Goal: Information Seeking & Learning: Learn about a topic

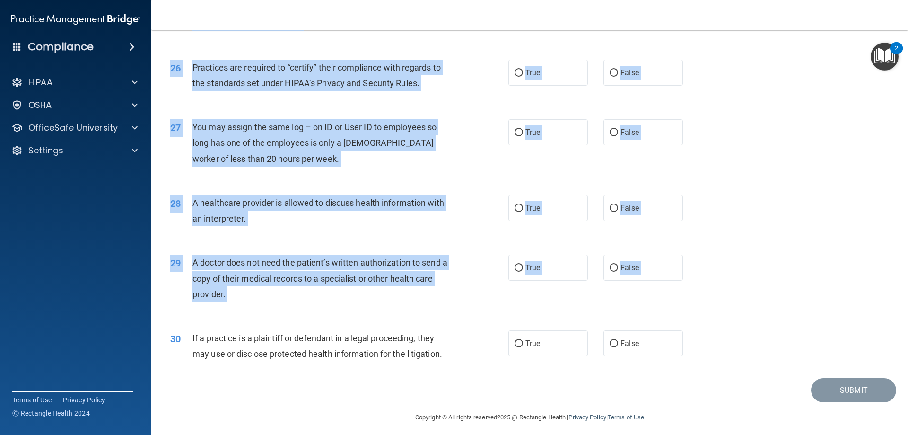
scroll to position [1767, 0]
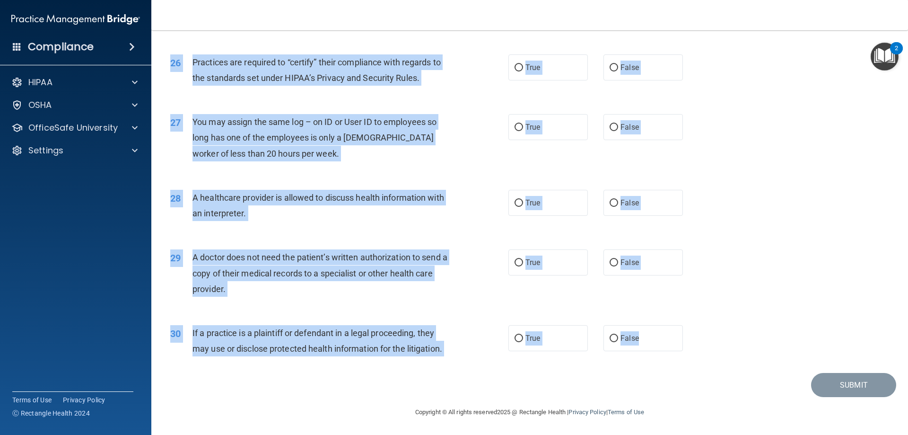
drag, startPoint x: 171, startPoint y: 51, endPoint x: 650, endPoint y: 310, distance: 544.4
copy form "The HIPAA Quiz #2 This quiz doesn’t expire until . Are you sure you want to tak…"
click at [433, 31] on div "25 Appointment reminders are allowed under the HIPAA Privacy Rule without a pri…" at bounding box center [529, 12] width 733 height 60
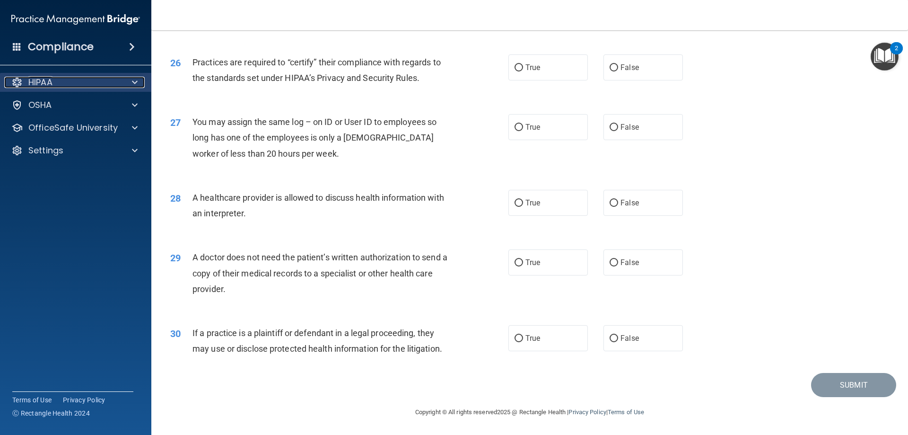
click at [83, 86] on div "HIPAA" at bounding box center [62, 82] width 117 height 11
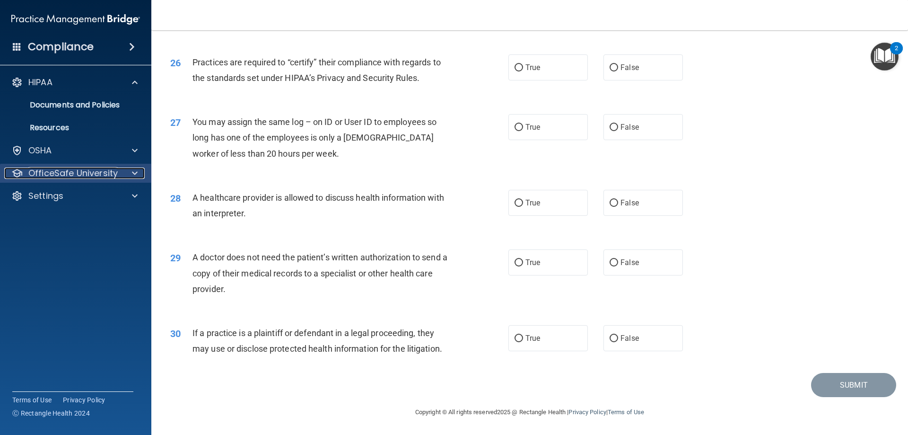
click at [102, 174] on p "OfficeSafe University" at bounding box center [72, 172] width 89 height 11
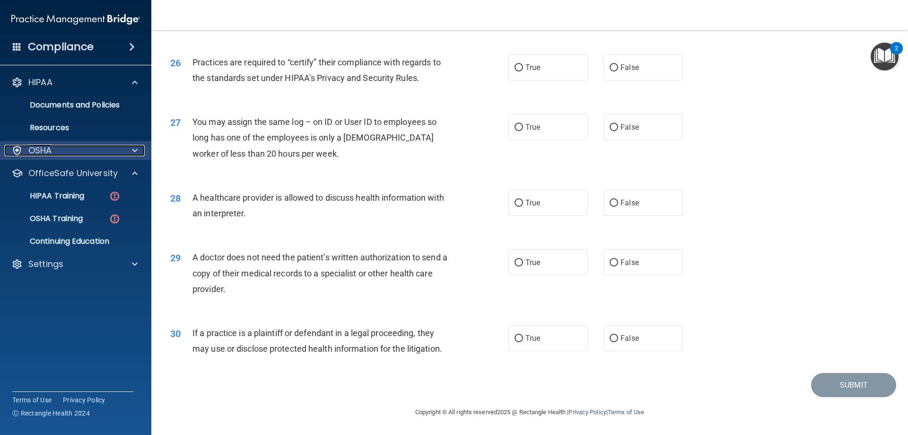
click at [118, 148] on div "OSHA" at bounding box center [62, 150] width 117 height 11
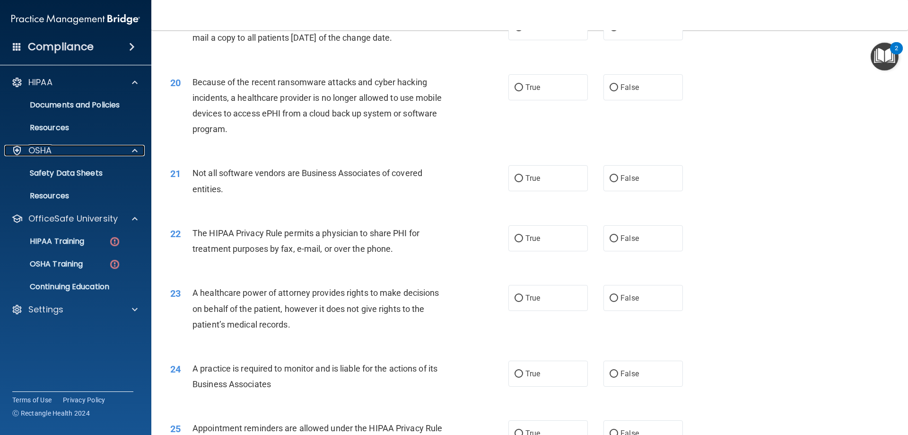
scroll to position [1105, 0]
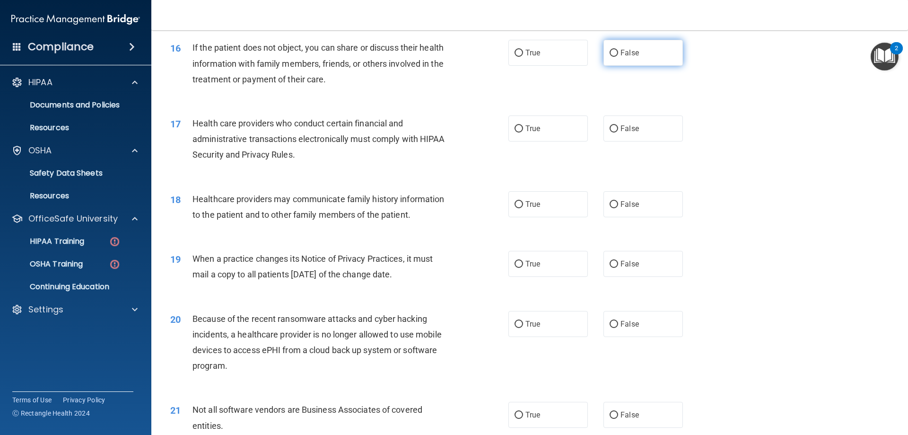
click at [605, 50] on label "False" at bounding box center [643, 53] width 79 height 26
click at [610, 50] on input "False" at bounding box center [614, 53] width 9 height 7
radio input "true"
click at [535, 123] on label "True" at bounding box center [548, 128] width 79 height 26
click at [523, 125] on input "True" at bounding box center [519, 128] width 9 height 7
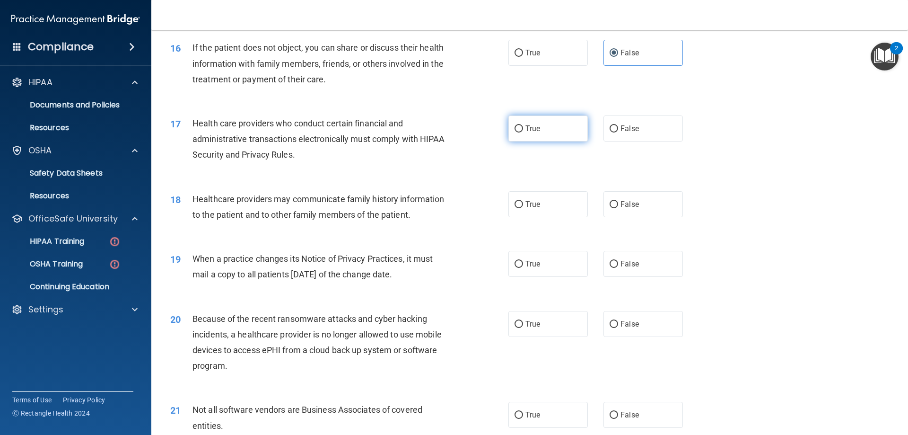
radio input "true"
click at [608, 196] on label "False" at bounding box center [643, 204] width 79 height 26
click at [610, 201] on input "False" at bounding box center [614, 204] width 9 height 7
radio input "true"
click at [553, 269] on label "True" at bounding box center [548, 264] width 79 height 26
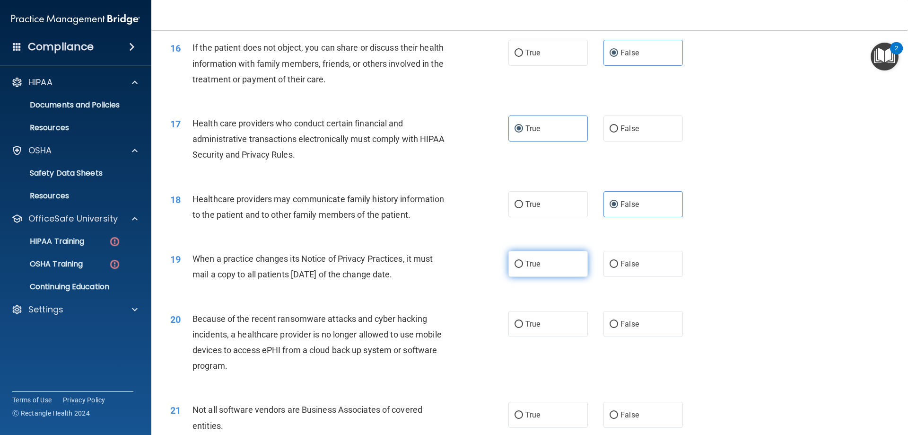
click at [523, 268] on input "True" at bounding box center [519, 264] width 9 height 7
radio input "true"
click at [553, 314] on label "True" at bounding box center [548, 324] width 79 height 26
click at [523, 321] on input "True" at bounding box center [519, 324] width 9 height 7
radio input "true"
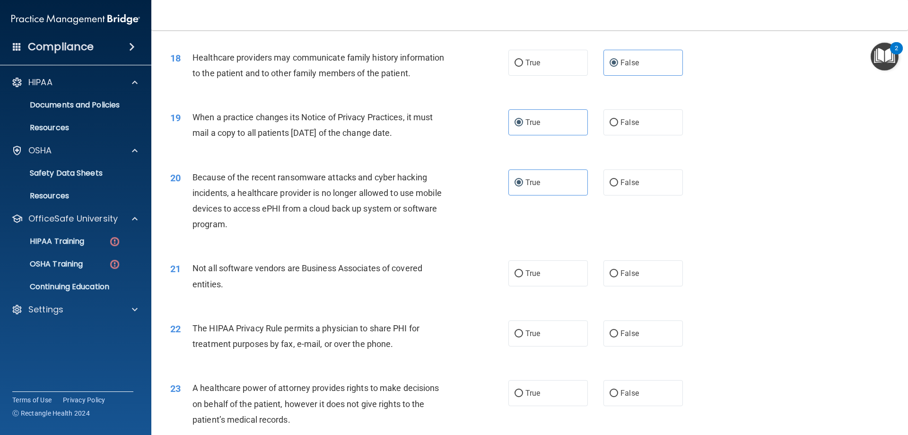
scroll to position [1247, 0]
click at [626, 266] on label "False" at bounding box center [643, 273] width 79 height 26
click at [618, 270] on input "False" at bounding box center [614, 273] width 9 height 7
radio input "true"
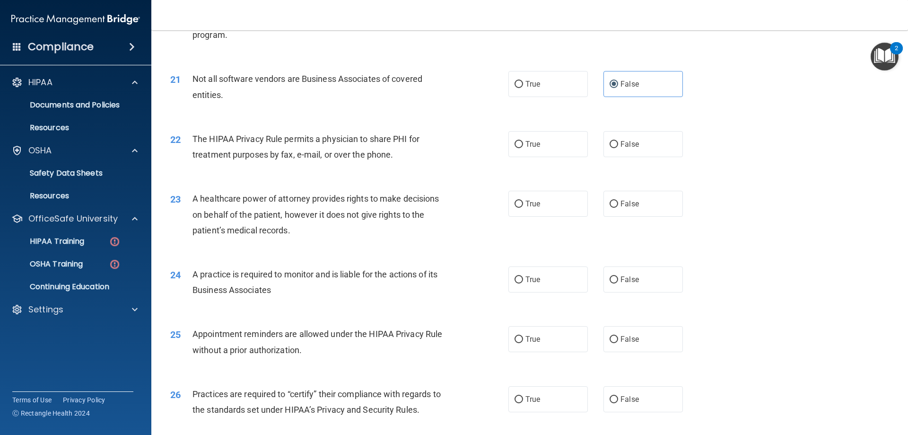
scroll to position [1436, 0]
drag, startPoint x: 609, startPoint y: 147, endPoint x: 605, endPoint y: 170, distance: 23.6
click at [610, 147] on input "False" at bounding box center [614, 143] width 9 height 7
radio input "true"
click at [610, 201] on input "False" at bounding box center [614, 203] width 9 height 7
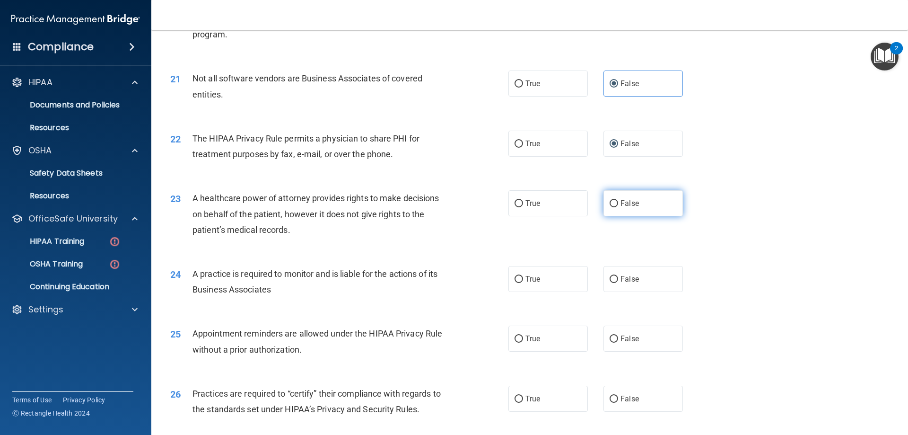
radio input "true"
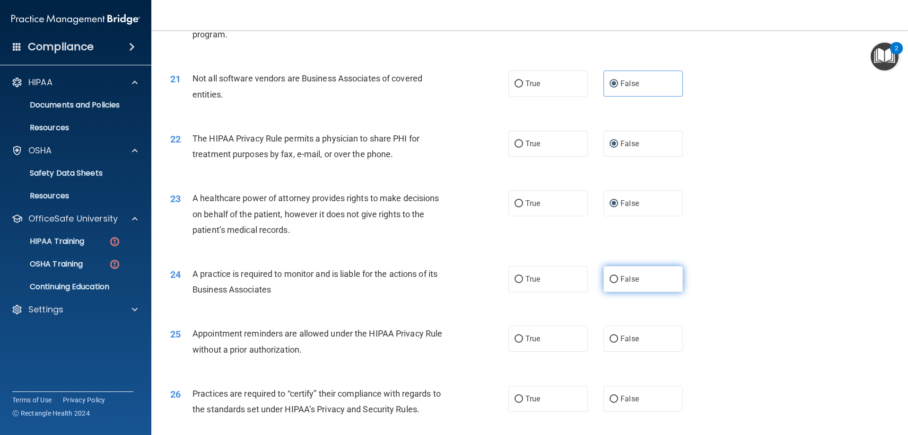
click at [613, 272] on label "False" at bounding box center [643, 279] width 79 height 26
click at [613, 276] on input "False" at bounding box center [614, 279] width 9 height 7
radio input "true"
click at [608, 331] on label "False" at bounding box center [643, 338] width 79 height 26
click at [610, 335] on input "False" at bounding box center [614, 338] width 9 height 7
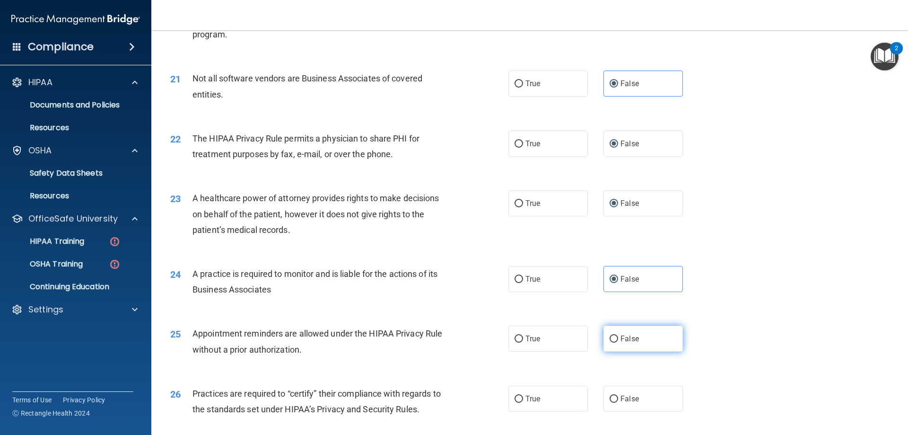
radio input "true"
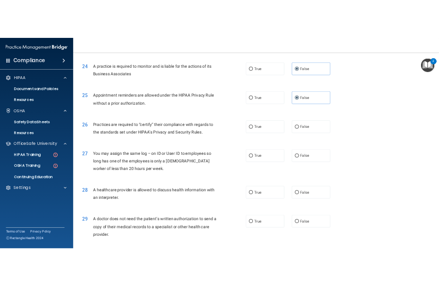
scroll to position [1673, 0]
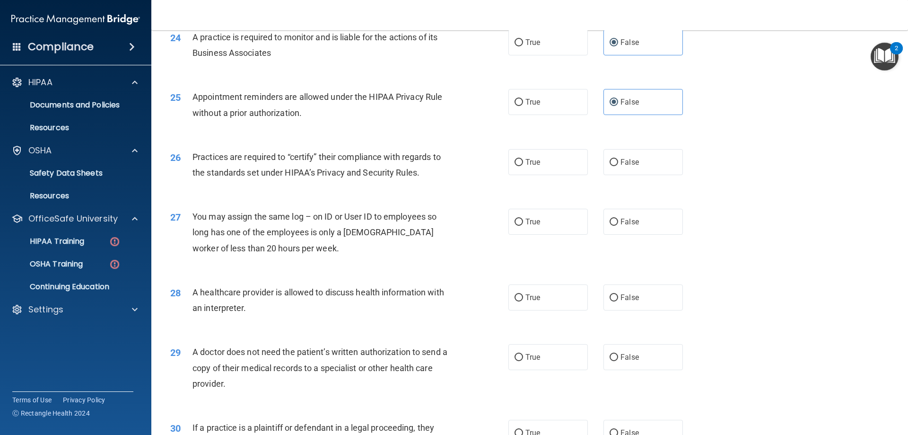
click at [804, 55] on div "24 A practice is required to monitor and is liable for the actions of its Busin…" at bounding box center [529, 48] width 733 height 60
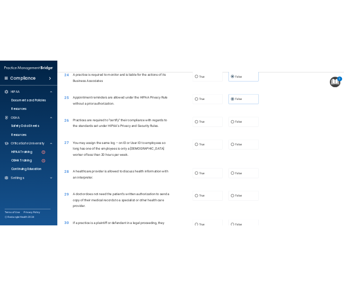
scroll to position [2710, 0]
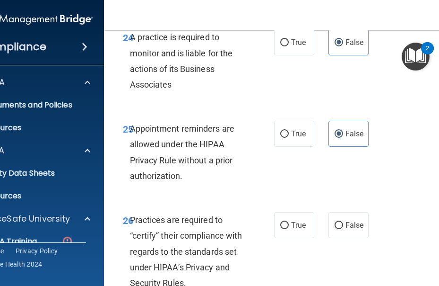
click at [439, 80] on div "24 A practice is required to monitor and is liable for the actions of its Busin…" at bounding box center [296, 63] width 360 height 91
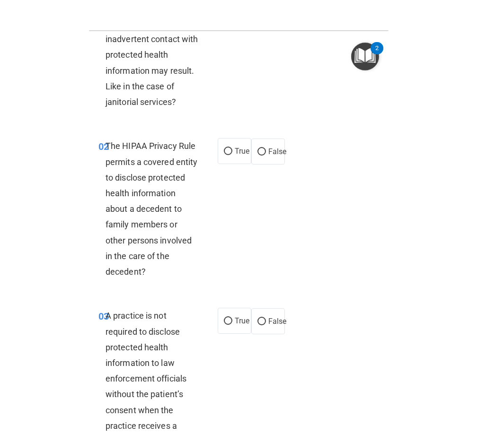
scroll to position [0, 0]
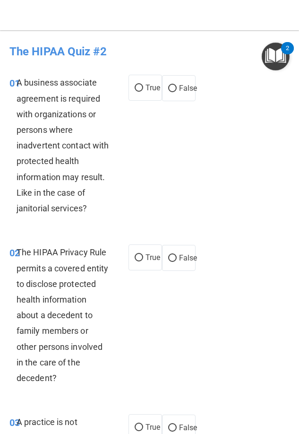
click at [228, 294] on div "02 The HIPAA Privacy Rule permits a covered entity to disclose protected health…" at bounding box center [149, 318] width 295 height 170
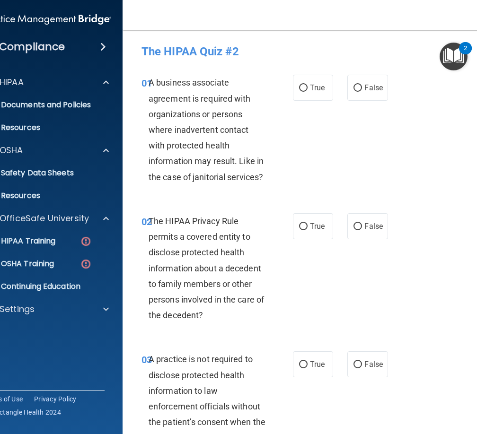
click at [368, 141] on div "01 A business associate agreement is required with organizations or persons whe…" at bounding box center [314, 132] width 360 height 139
click at [362, 92] on label "False" at bounding box center [367, 88] width 40 height 26
click at [362, 92] on input "False" at bounding box center [357, 88] width 9 height 7
radio input "true"
click at [324, 221] on label "True" at bounding box center [313, 226] width 40 height 26
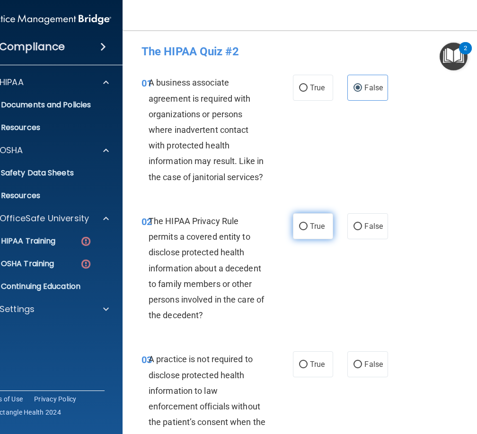
click at [307, 223] on input "True" at bounding box center [303, 226] width 9 height 7
radio input "true"
click at [366, 363] on span "False" at bounding box center [373, 364] width 18 height 9
click at [362, 363] on input "False" at bounding box center [357, 364] width 9 height 7
radio input "true"
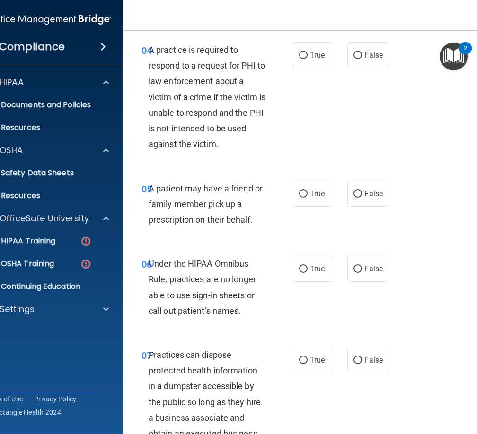
scroll to position [426, 0]
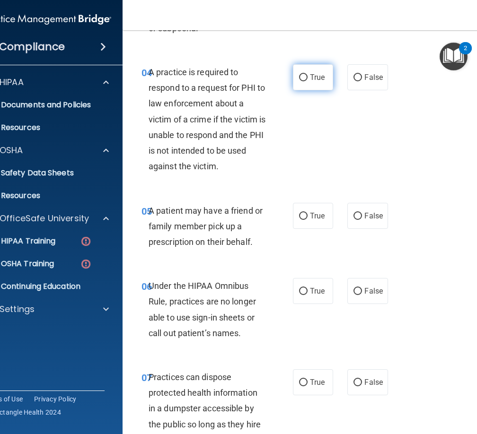
click at [313, 86] on label "True" at bounding box center [313, 77] width 40 height 26
click at [307, 81] on input "True" at bounding box center [303, 77] width 9 height 7
radio input "true"
click at [299, 216] on input "True" at bounding box center [303, 216] width 9 height 7
radio input "true"
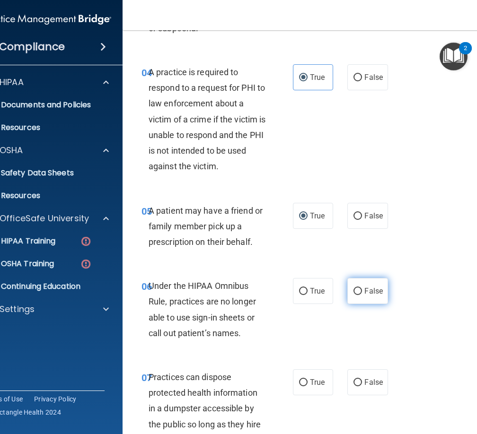
click at [348, 285] on label "False" at bounding box center [367, 291] width 40 height 26
click at [353, 288] on input "False" at bounding box center [357, 291] width 9 height 7
radio input "true"
click at [357, 390] on label "False" at bounding box center [367, 382] width 40 height 26
click at [357, 386] on input "False" at bounding box center [357, 382] width 9 height 7
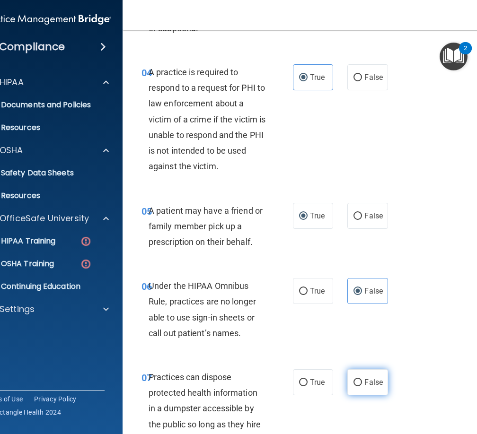
radio input "true"
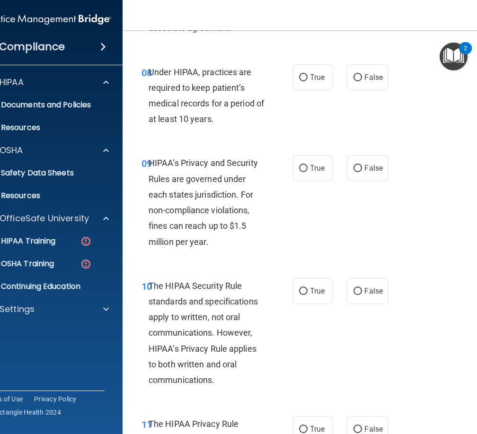
scroll to position [899, 0]
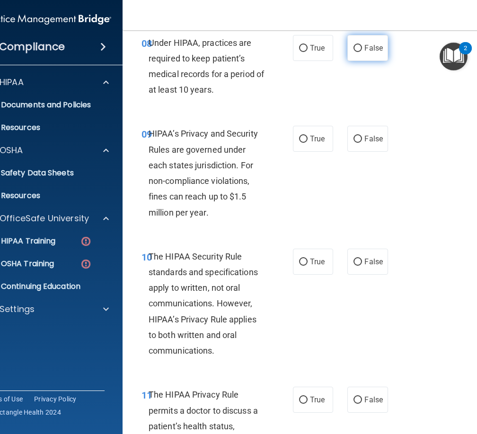
click at [365, 54] on label "False" at bounding box center [367, 48] width 40 height 26
click at [362, 52] on input "False" at bounding box center [357, 48] width 9 height 7
radio input "true"
click at [371, 143] on span "False" at bounding box center [373, 138] width 18 height 9
click at [362, 143] on input "False" at bounding box center [357, 139] width 9 height 7
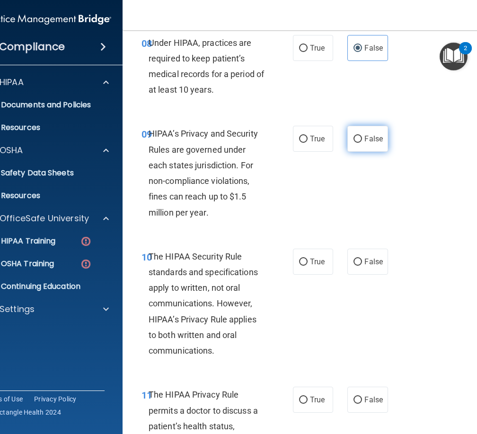
radio input "true"
click at [371, 267] on label "False" at bounding box center [367, 262] width 40 height 26
click at [362, 266] on input "False" at bounding box center [357, 262] width 9 height 7
radio input "true"
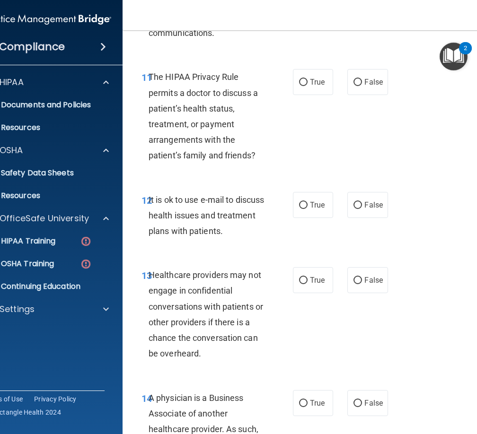
scroll to position [1230, 0]
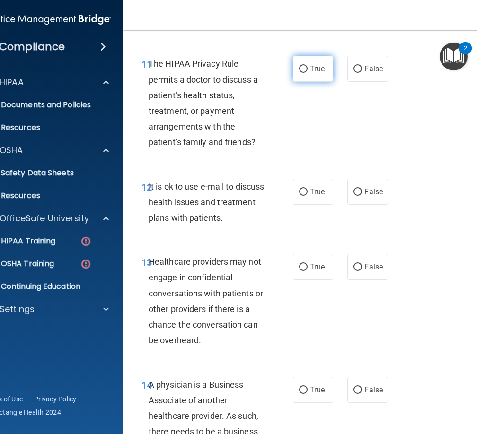
click at [312, 68] on span "True" at bounding box center [317, 68] width 15 height 9
click at [307, 68] on input "True" at bounding box center [303, 69] width 9 height 7
radio input "true"
click at [303, 167] on div "12 It is ok to use e-mail to discuss health issues and treatment plans with pat…" at bounding box center [314, 205] width 360 height 76
click at [310, 190] on span "True" at bounding box center [317, 191] width 15 height 9
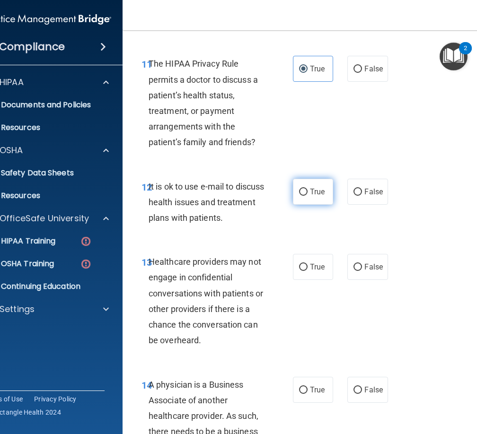
click at [307, 190] on input "True" at bounding box center [303, 192] width 9 height 7
radio input "true"
click at [374, 267] on span "False" at bounding box center [373, 267] width 18 height 9
click at [362, 267] on input "False" at bounding box center [357, 267] width 9 height 7
radio input "true"
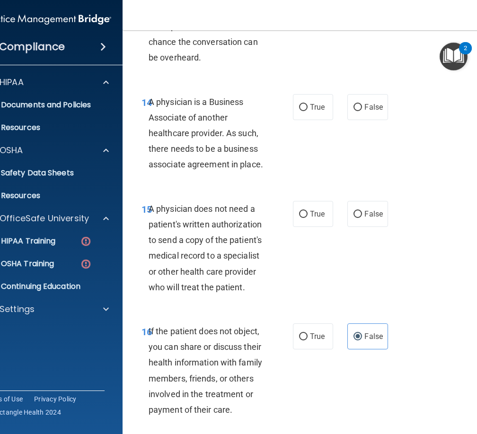
scroll to position [1514, 0]
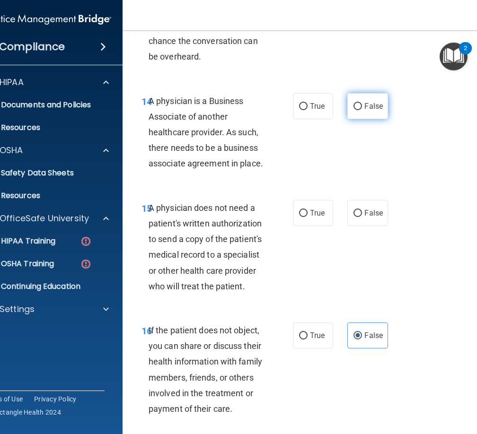
click at [371, 114] on label "False" at bounding box center [367, 106] width 40 height 26
click at [362, 110] on input "False" at bounding box center [357, 106] width 9 height 7
radio input "true"
click at [324, 217] on label "True" at bounding box center [313, 213] width 40 height 26
click at [307, 217] on input "True" at bounding box center [303, 213] width 9 height 7
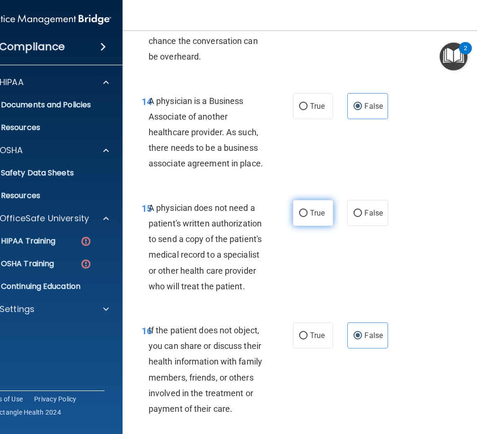
radio input "true"
click at [316, 332] on span "True" at bounding box center [317, 335] width 15 height 9
click at [307, 333] on input "True" at bounding box center [303, 336] width 9 height 7
radio input "true"
radio input "false"
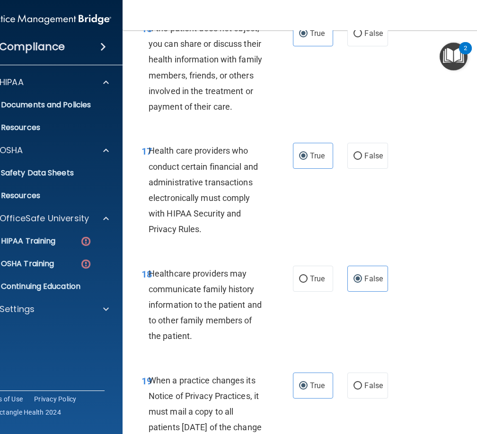
scroll to position [1845, 0]
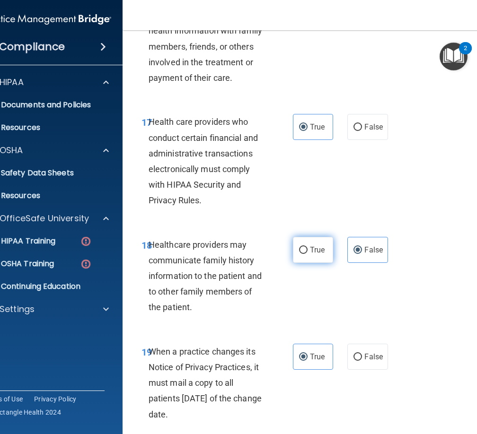
click at [316, 254] on span "True" at bounding box center [317, 250] width 15 height 9
click at [307, 254] on input "True" at bounding box center [303, 250] width 9 height 7
radio input "true"
radio input "false"
click at [369, 363] on label "False" at bounding box center [367, 357] width 40 height 26
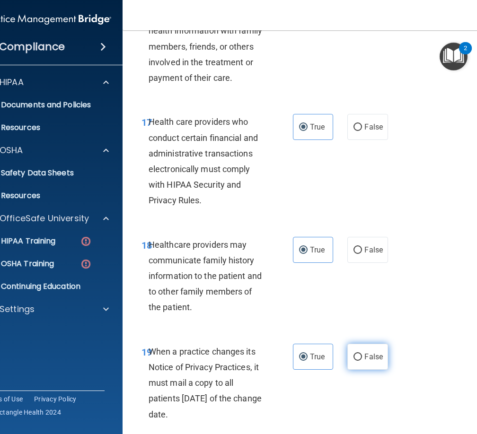
click at [362, 361] on input "False" at bounding box center [357, 357] width 9 height 7
radio input "true"
radio input "false"
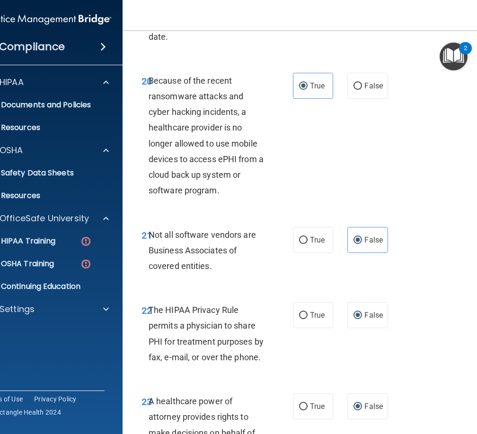
scroll to position [2223, 0]
click at [376, 94] on label "False" at bounding box center [367, 85] width 40 height 26
click at [362, 89] on input "False" at bounding box center [357, 85] width 9 height 7
radio input "true"
radio input "false"
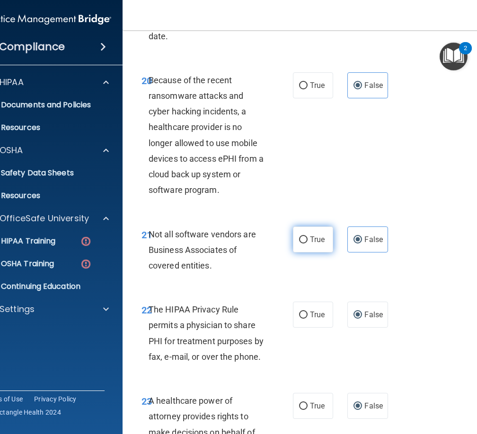
click at [321, 245] on label "True" at bounding box center [313, 240] width 40 height 26
click at [307, 244] on input "True" at bounding box center [303, 240] width 9 height 7
radio input "true"
radio input "false"
click at [316, 317] on span "True" at bounding box center [317, 314] width 15 height 9
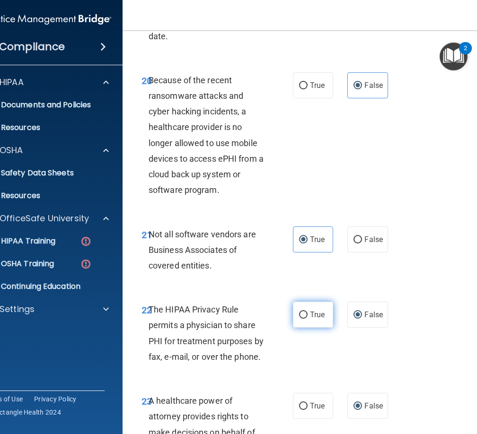
click at [307, 317] on input "True" at bounding box center [303, 315] width 9 height 7
radio input "true"
radio input "false"
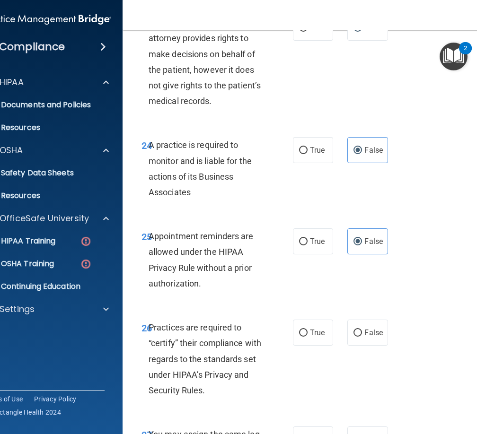
scroll to position [2554, 0]
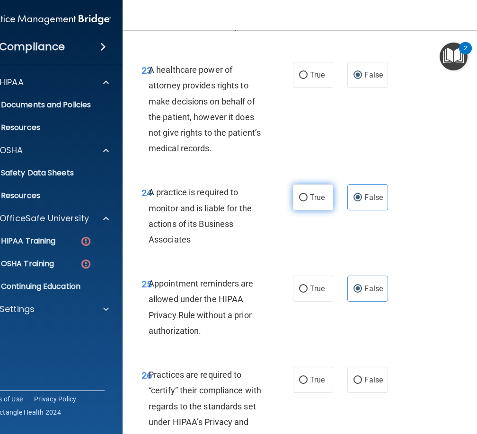
click at [328, 202] on label "True" at bounding box center [313, 197] width 40 height 26
click at [307, 202] on input "True" at bounding box center [303, 197] width 9 height 7
radio input "true"
radio input "false"
click at [315, 280] on label "True" at bounding box center [313, 289] width 40 height 26
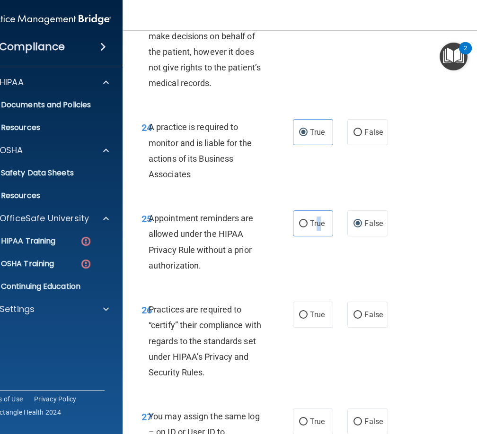
scroll to position [2649, 0]
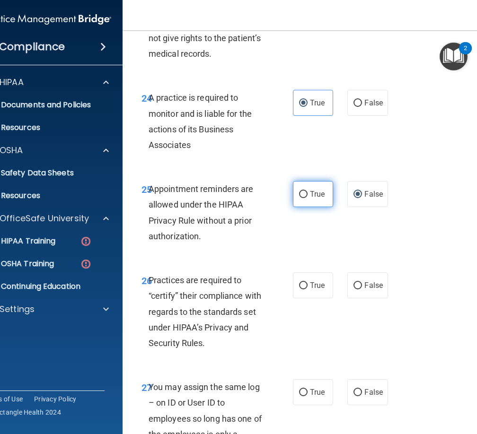
click at [321, 186] on label "True" at bounding box center [313, 194] width 40 height 26
click at [307, 191] on input "True" at bounding box center [303, 194] width 9 height 7
radio input "true"
radio input "false"
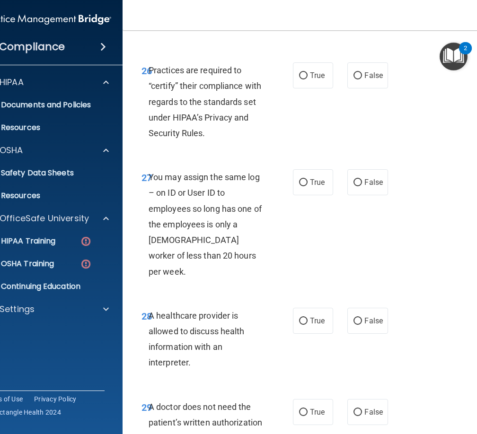
scroll to position [2885, 0]
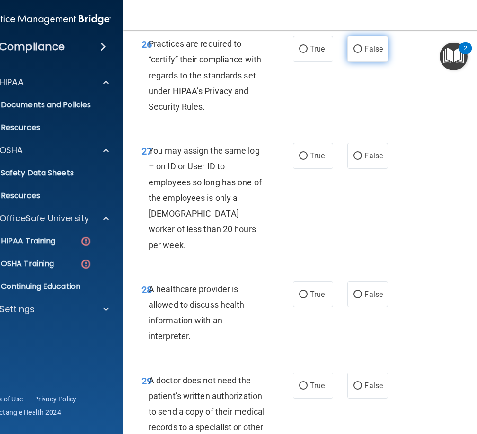
click at [370, 50] on span "False" at bounding box center [373, 48] width 18 height 9
click at [362, 50] on input "False" at bounding box center [357, 49] width 9 height 7
radio input "true"
click at [356, 167] on label "False" at bounding box center [367, 156] width 40 height 26
click at [356, 160] on input "False" at bounding box center [357, 156] width 9 height 7
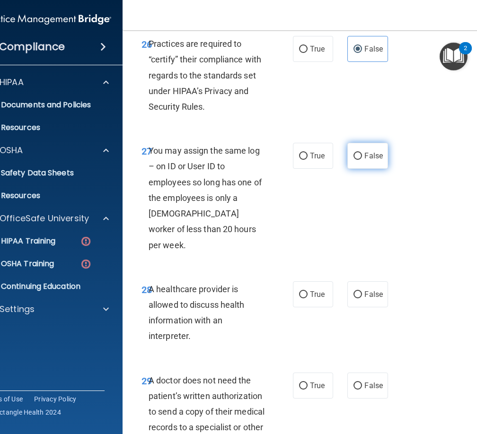
radio input "true"
drag, startPoint x: 317, startPoint y: 274, endPoint x: 329, endPoint y: 263, distance: 15.7
click at [317, 281] on label "True" at bounding box center [313, 294] width 40 height 26
click at [307, 291] on input "True" at bounding box center [303, 294] width 9 height 7
radio input "true"
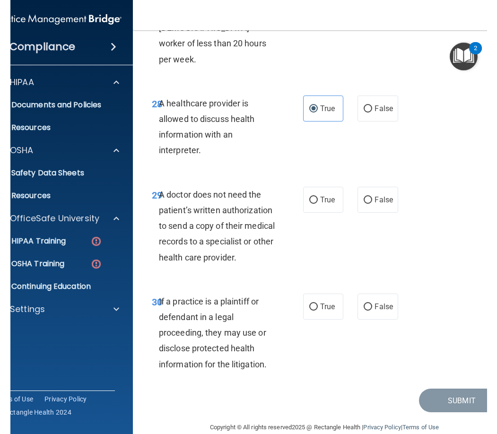
scroll to position [3072, 0]
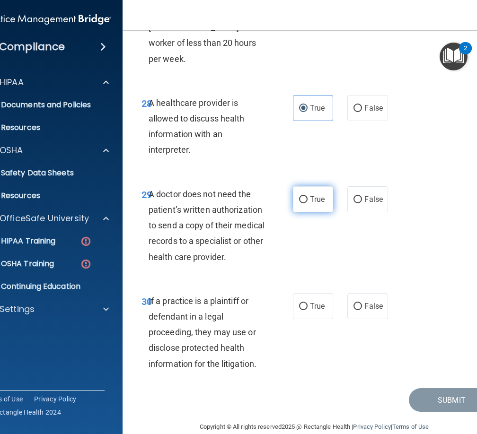
click at [315, 195] on span "True" at bounding box center [317, 199] width 15 height 9
click at [307, 196] on input "True" at bounding box center [303, 199] width 9 height 7
radio input "true"
click at [314, 293] on label "True" at bounding box center [313, 306] width 40 height 26
click at [307, 303] on input "True" at bounding box center [303, 306] width 9 height 7
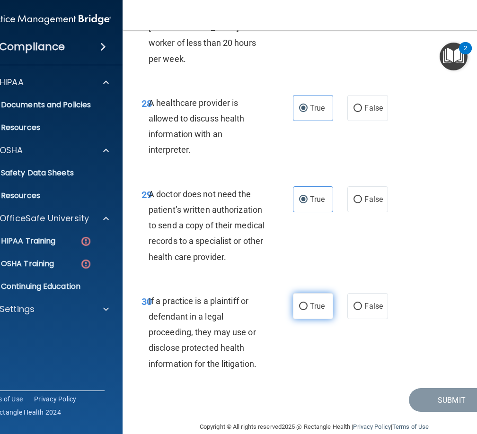
radio input "true"
click at [444, 388] on button "Submit" at bounding box center [451, 400] width 85 height 24
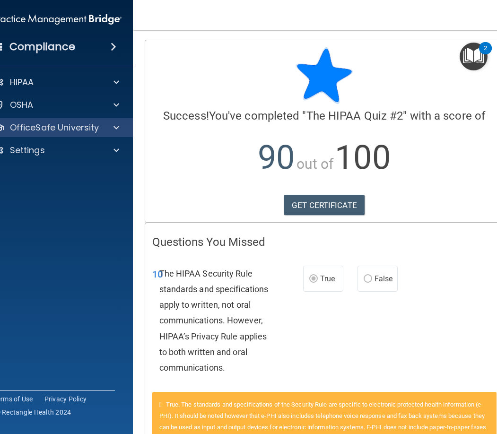
click at [74, 134] on div "OfficeSafe University" at bounding box center [58, 127] width 152 height 19
click at [103, 127] on div at bounding box center [115, 127] width 24 height 11
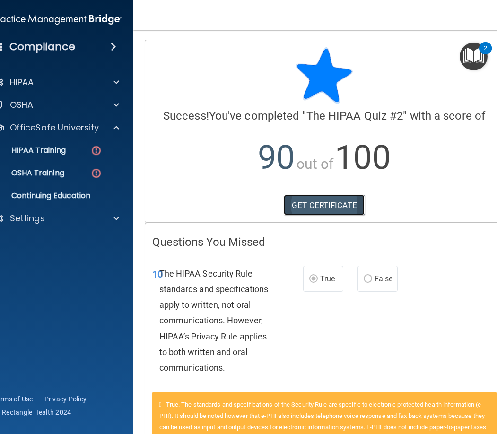
click at [305, 202] on link "GET CERTIFICATE" at bounding box center [324, 205] width 81 height 21
click at [94, 152] on img at bounding box center [96, 151] width 12 height 12
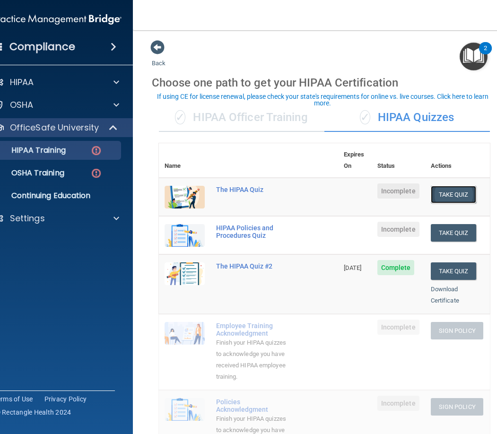
click at [455, 186] on button "Take Quiz" at bounding box center [453, 195] width 45 height 18
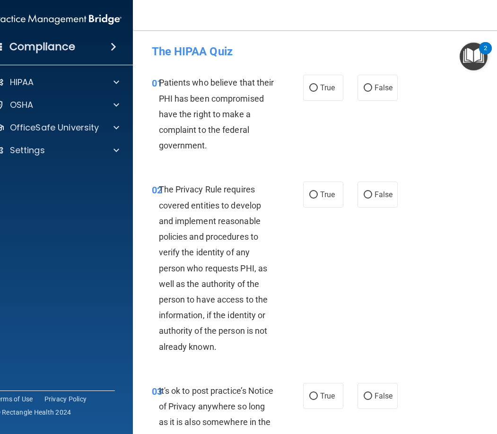
click at [145, 83] on div "01" at bounding box center [152, 84] width 14 height 18
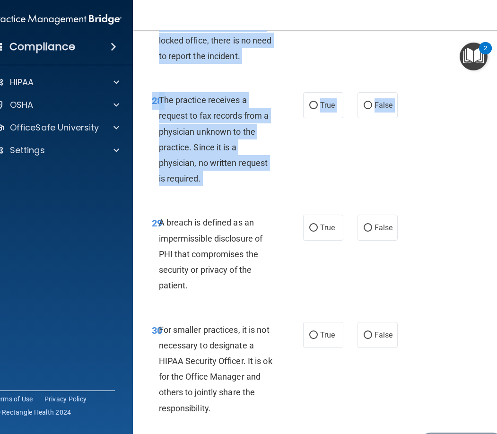
scroll to position [3150, 0]
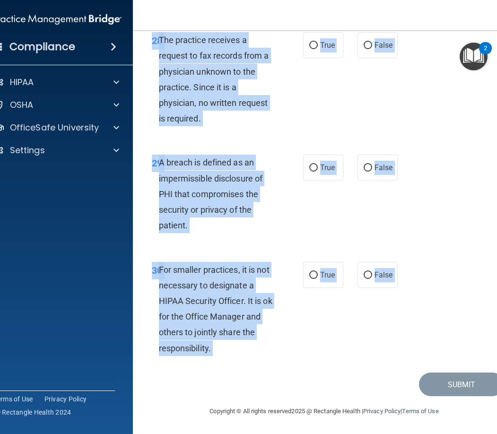
drag, startPoint x: 145, startPoint y: 51, endPoint x: 294, endPoint y: 386, distance: 367.4
copy main "The HIPAA Quiz This quiz doesn’t expire until . Are you sure you want to take t…"
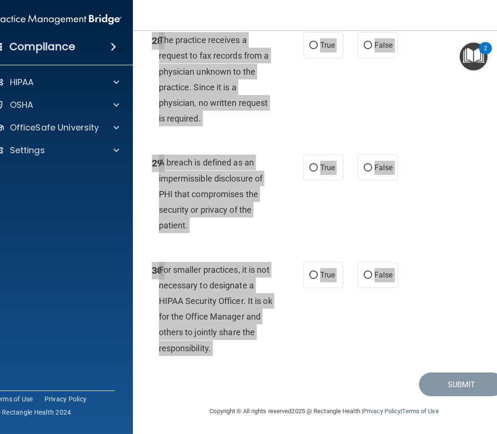
scroll to position [2914, 0]
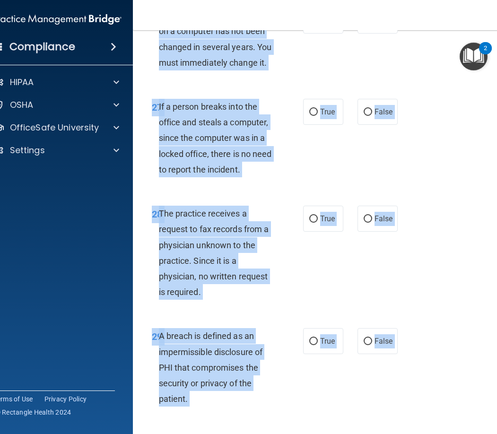
click at [423, 194] on div "27 If a person breaks into the office and steals a computer, since the computer…" at bounding box center [325, 140] width 360 height 107
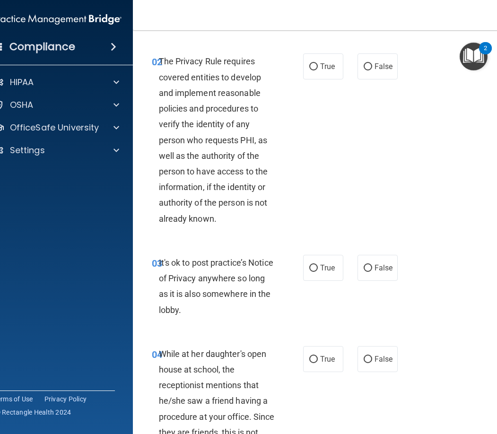
scroll to position [0, 0]
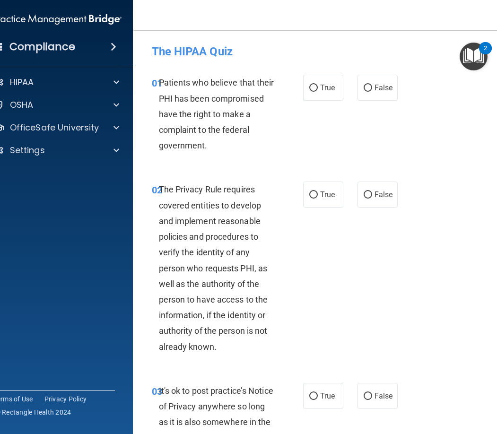
click at [316, 68] on div "01 Patients who believe that their PHI has been compromised have the right to m…" at bounding box center [325, 116] width 360 height 107
drag, startPoint x: 313, startPoint y: 173, endPoint x: 313, endPoint y: 177, distance: 4.8
click at [313, 175] on div "02 The Privacy Rule requires covered entities to develop and implement reasonab…" at bounding box center [325, 270] width 360 height 201
click at [313, 191] on label "True" at bounding box center [323, 195] width 40 height 26
click at [313, 192] on input "True" at bounding box center [313, 195] width 9 height 7
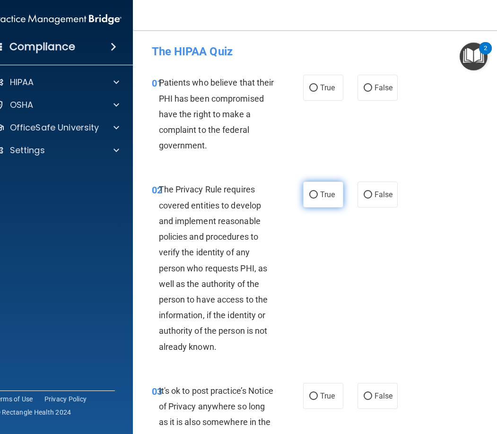
radio input "true"
click at [324, 82] on label "True" at bounding box center [323, 88] width 40 height 26
click at [318, 85] on input "True" at bounding box center [313, 88] width 9 height 7
radio input "true"
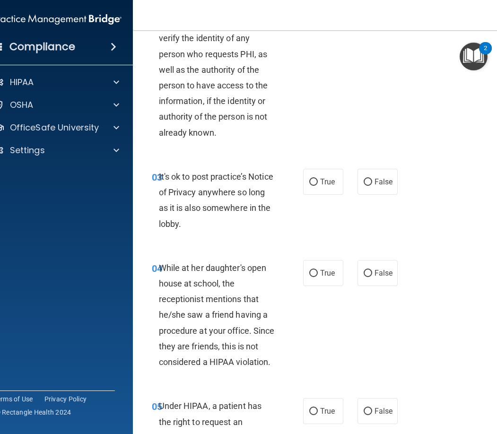
scroll to position [237, 0]
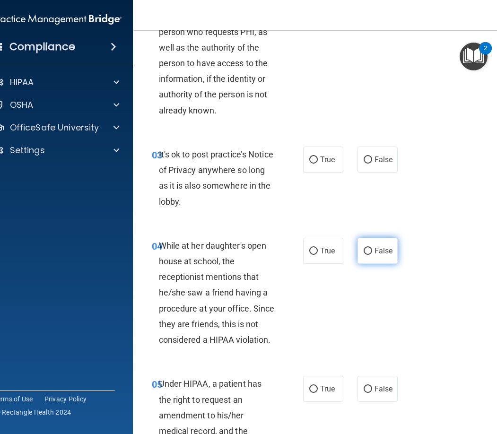
drag, startPoint x: 367, startPoint y: 158, endPoint x: 362, endPoint y: 258, distance: 100.9
click at [368, 159] on input "False" at bounding box center [368, 160] width 9 height 7
radio input "true"
click at [368, 254] on input "False" at bounding box center [368, 251] width 9 height 7
radio input "true"
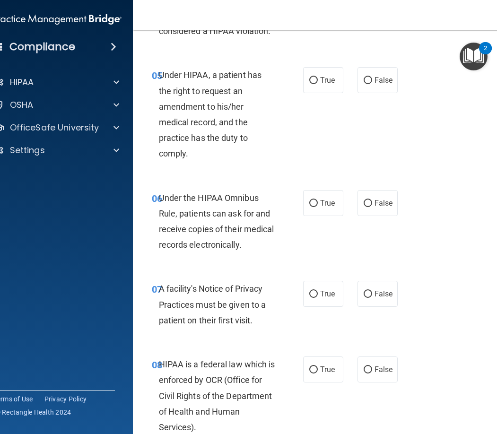
scroll to position [568, 0]
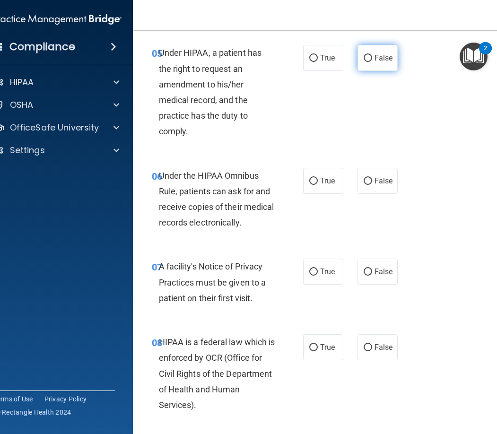
click at [364, 60] on input "False" at bounding box center [368, 58] width 9 height 7
radio input "true"
click at [312, 190] on label "True" at bounding box center [323, 181] width 40 height 26
click at [312, 185] on input "True" at bounding box center [313, 181] width 9 height 7
radio input "true"
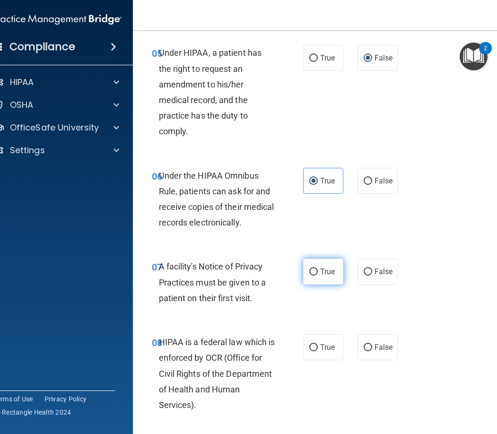
click at [322, 271] on span "True" at bounding box center [327, 271] width 15 height 9
click at [318, 271] on input "True" at bounding box center [313, 272] width 9 height 7
radio input "true"
click at [317, 338] on label "True" at bounding box center [323, 347] width 40 height 26
click at [317, 344] on input "True" at bounding box center [313, 347] width 9 height 7
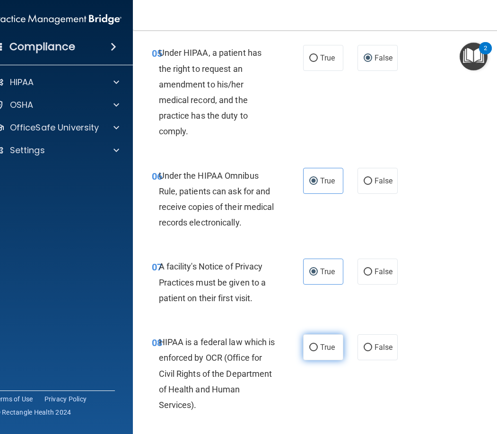
radio input "true"
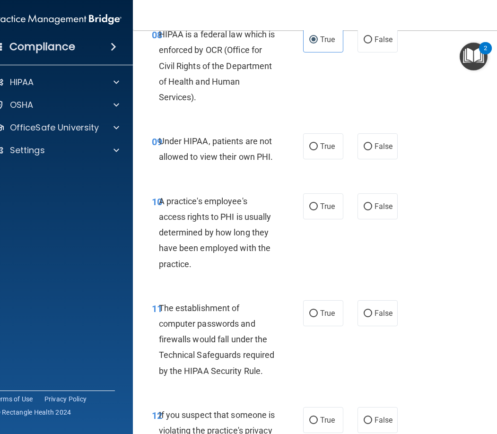
scroll to position [899, 0]
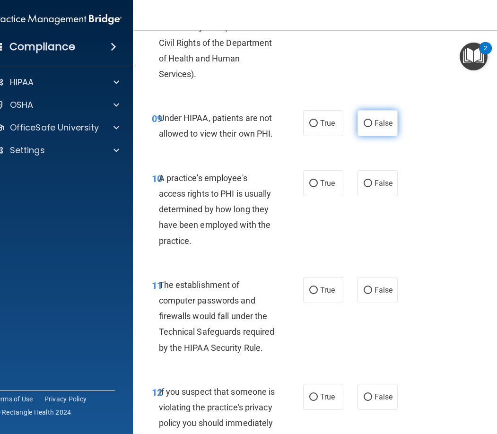
click at [371, 125] on label "False" at bounding box center [378, 123] width 40 height 26
click at [371, 125] on input "False" at bounding box center [368, 123] width 9 height 7
radio input "true"
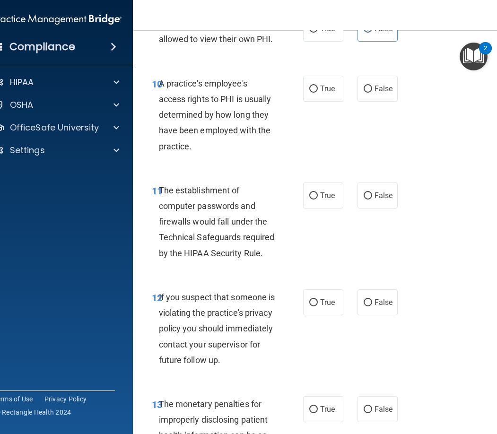
scroll to position [1041, 0]
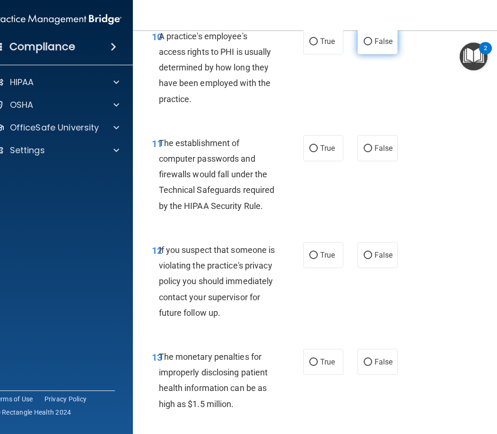
click at [374, 49] on label "False" at bounding box center [378, 41] width 40 height 26
click at [372, 45] on input "False" at bounding box center [368, 41] width 9 height 7
radio input "true"
click at [329, 141] on label "True" at bounding box center [323, 148] width 40 height 26
click at [318, 145] on input "True" at bounding box center [313, 148] width 9 height 7
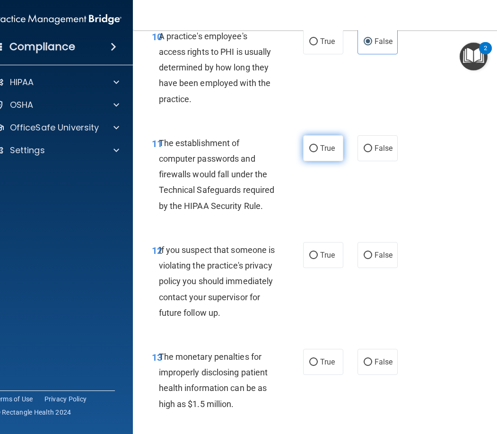
radio input "true"
click at [298, 286] on div "12 If you suspect that someone is violating the practice's privacy policy you s…" at bounding box center [228, 283] width 180 height 83
drag, startPoint x: 325, startPoint y: 251, endPoint x: 325, endPoint y: 260, distance: 9.0
click at [325, 251] on span "True" at bounding box center [327, 255] width 15 height 9
click at [318, 252] on input "True" at bounding box center [313, 255] width 9 height 7
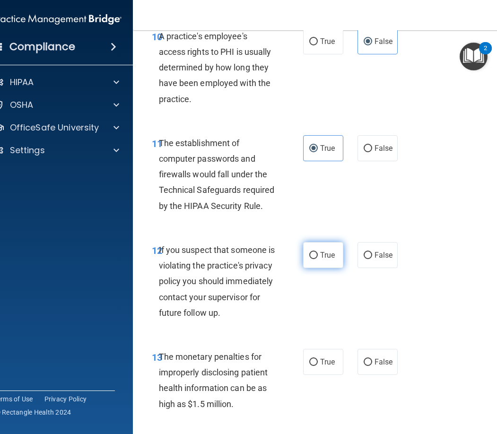
radio input "true"
click at [320, 375] on label "True" at bounding box center [323, 362] width 40 height 26
click at [318, 366] on input "True" at bounding box center [313, 362] width 9 height 7
radio input "true"
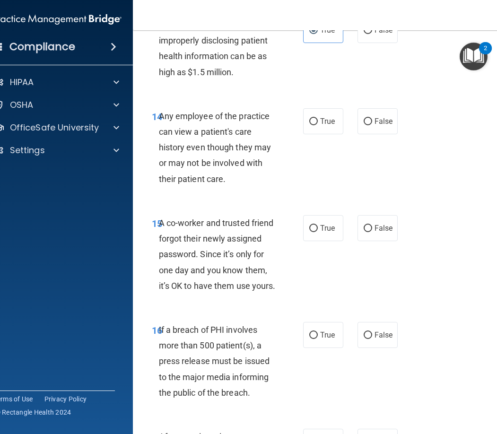
scroll to position [1419, 0]
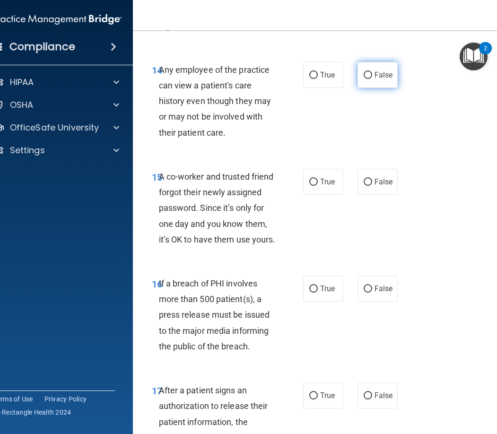
click at [385, 88] on label "False" at bounding box center [378, 75] width 40 height 26
click at [372, 79] on input "False" at bounding box center [368, 75] width 9 height 7
radio input "true"
click at [369, 193] on label "False" at bounding box center [378, 182] width 40 height 26
click at [369, 186] on input "False" at bounding box center [368, 182] width 9 height 7
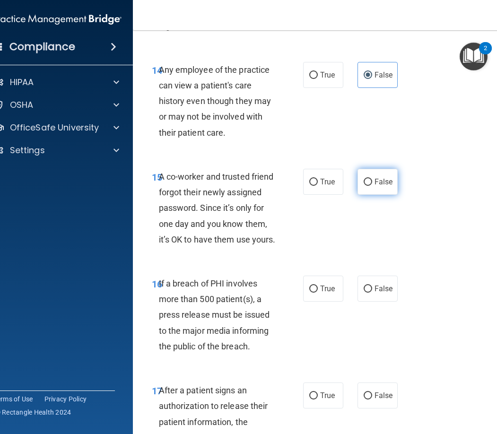
radio input "true"
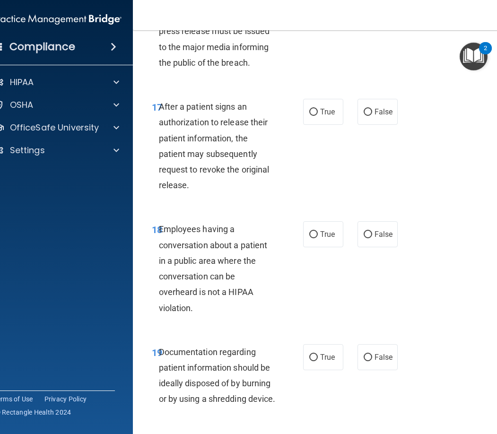
scroll to position [1656, 0]
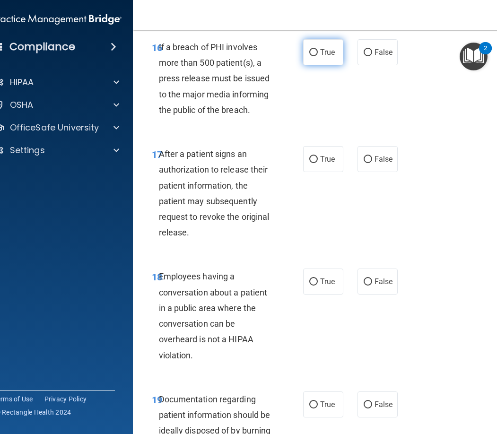
click at [327, 57] on span "True" at bounding box center [327, 52] width 15 height 9
click at [318, 56] on input "True" at bounding box center [313, 52] width 9 height 7
radio input "true"
click at [327, 164] on span "True" at bounding box center [327, 159] width 15 height 9
click at [318, 163] on input "True" at bounding box center [313, 159] width 9 height 7
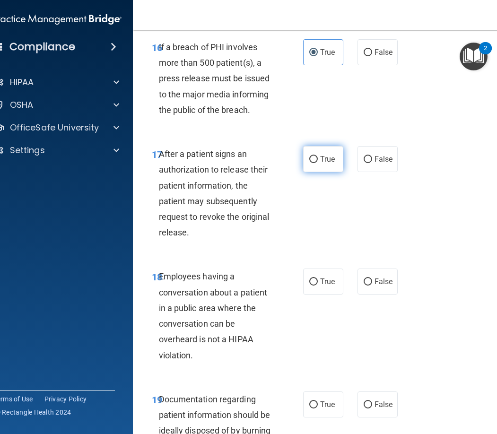
radio input "true"
click at [385, 286] on span "False" at bounding box center [384, 281] width 18 height 9
click at [372, 286] on input "False" at bounding box center [368, 282] width 9 height 7
radio input "true"
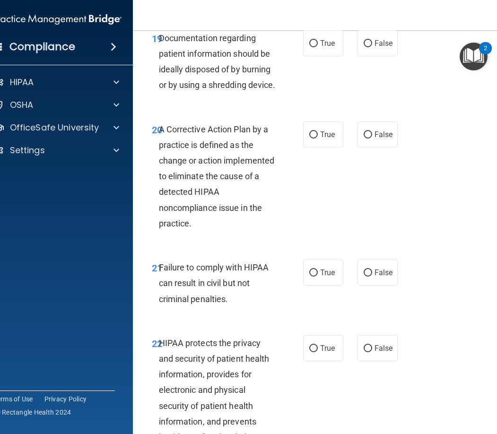
scroll to position [2034, 0]
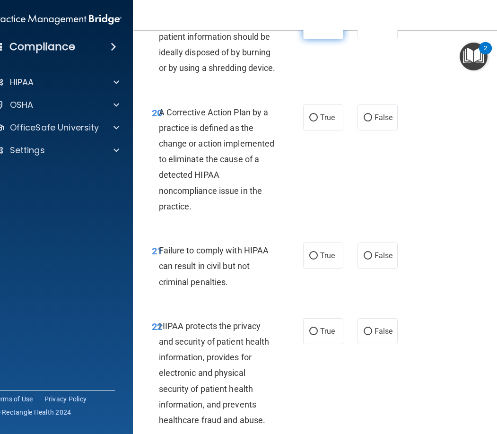
click at [318, 39] on label "True" at bounding box center [323, 26] width 40 height 26
click at [318, 30] on input "True" at bounding box center [313, 26] width 9 height 7
radio input "true"
click at [324, 122] on span "True" at bounding box center [327, 117] width 15 height 9
click at [318, 122] on input "True" at bounding box center [313, 117] width 9 height 7
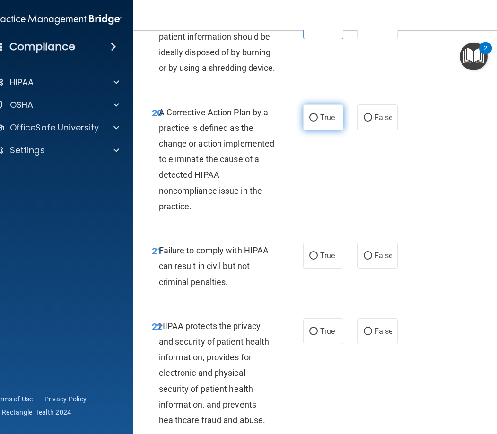
radio input "true"
drag, startPoint x: 360, startPoint y: 296, endPoint x: 357, endPoint y: 302, distance: 6.6
click at [360, 269] on label "False" at bounding box center [378, 256] width 40 height 26
click at [364, 260] on input "False" at bounding box center [368, 256] width 9 height 7
radio input "true"
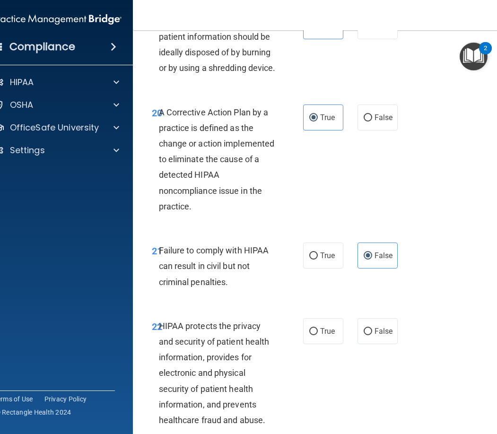
drag, startPoint x: 311, startPoint y: 374, endPoint x: 324, endPoint y: 351, distance: 26.1
click at [312, 335] on input "True" at bounding box center [313, 331] width 9 height 7
radio input "true"
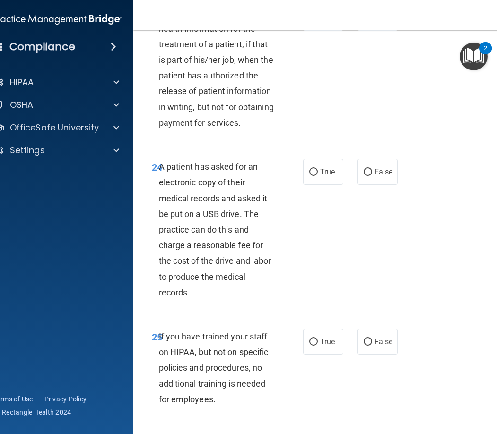
scroll to position [2507, 0]
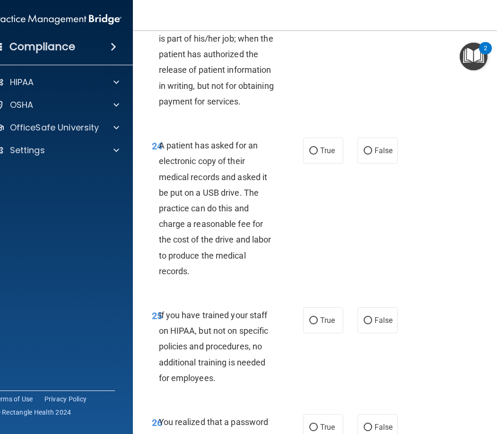
drag, startPoint x: 376, startPoint y: 48, endPoint x: 374, endPoint y: 62, distance: 13.8
radio input "true"
click at [332, 164] on label "True" at bounding box center [323, 151] width 40 height 26
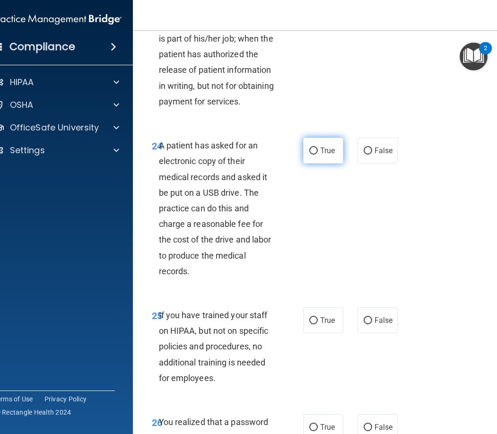
click at [318, 155] on input "True" at bounding box center [313, 151] width 9 height 7
radio input "true"
click at [379, 333] on label "False" at bounding box center [378, 320] width 40 height 26
click at [372, 324] on input "False" at bounding box center [368, 320] width 9 height 7
radio input "true"
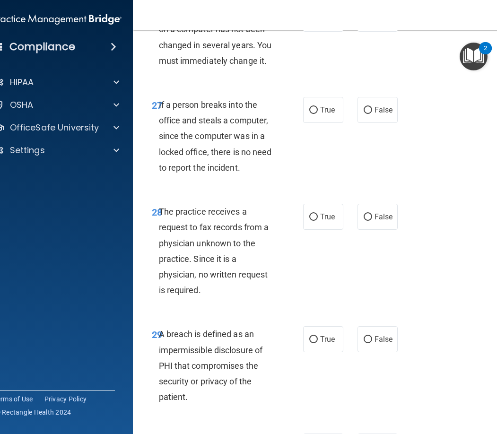
scroll to position [2933, 0]
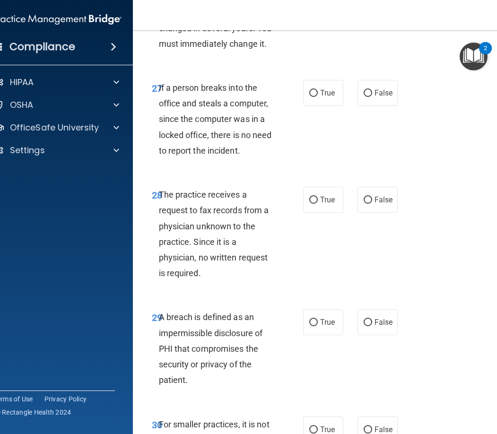
click at [322, 6] on span "True" at bounding box center [327, 1] width 15 height 9
click at [318, 6] on input "True" at bounding box center [313, 2] width 9 height 7
radio input "true"
drag, startPoint x: 379, startPoint y: 156, endPoint x: 376, endPoint y: 166, distance: 10.3
click at [378, 97] on span "False" at bounding box center [384, 92] width 18 height 9
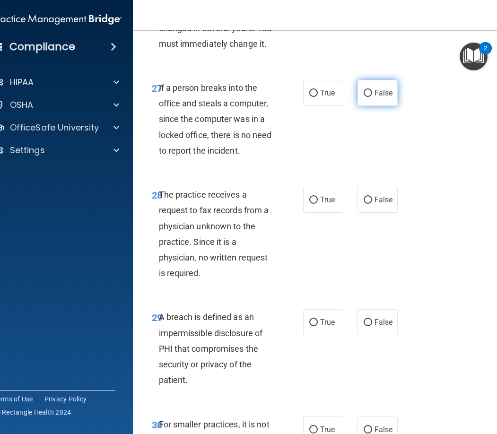
click at [372, 97] on input "False" at bounding box center [368, 93] width 9 height 7
radio input "true"
click at [377, 213] on label "False" at bounding box center [378, 200] width 40 height 26
click at [372, 204] on input "False" at bounding box center [368, 200] width 9 height 7
radio input "true"
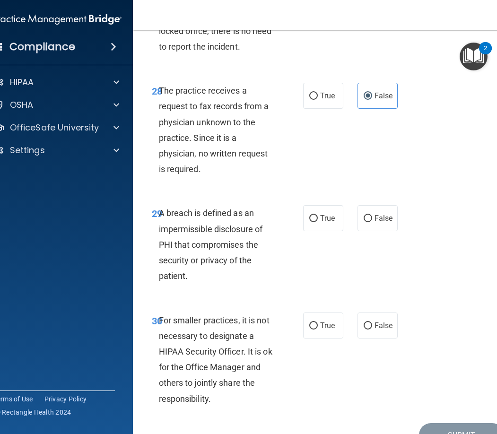
scroll to position [3150, 0]
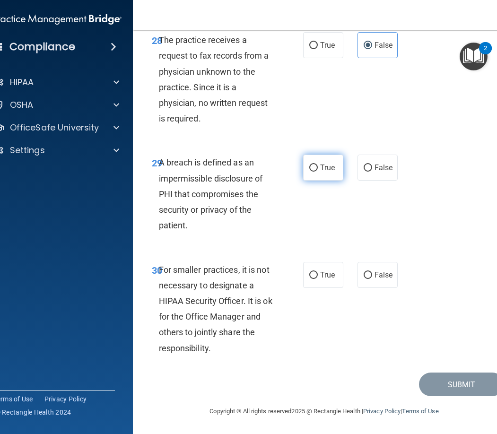
click at [325, 167] on span "True" at bounding box center [327, 167] width 15 height 9
click at [318, 167] on input "True" at bounding box center [313, 168] width 9 height 7
radio input "true"
click at [378, 280] on label "False" at bounding box center [378, 275] width 40 height 26
click at [372, 279] on input "False" at bounding box center [368, 275] width 9 height 7
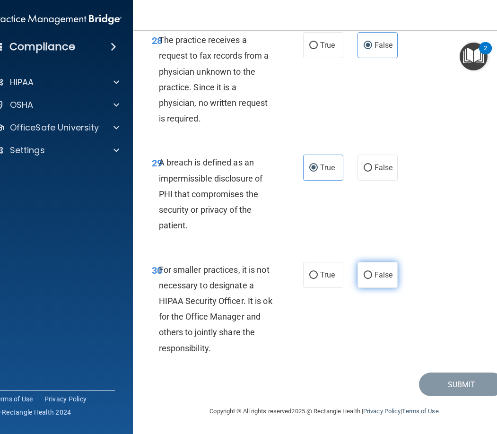
radio input "true"
click at [444, 386] on button "Submit" at bounding box center [461, 385] width 85 height 24
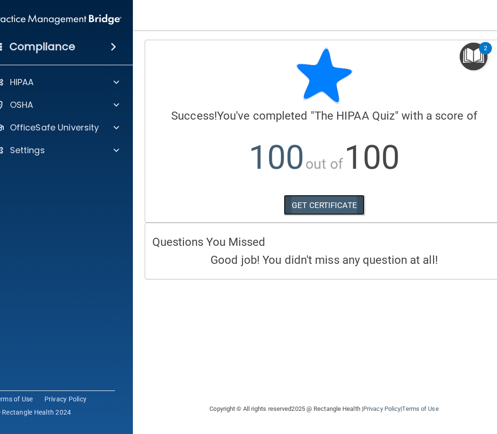
click at [351, 210] on link "GET CERTIFICATE" at bounding box center [324, 205] width 81 height 21
click at [114, 130] on span at bounding box center [117, 127] width 6 height 11
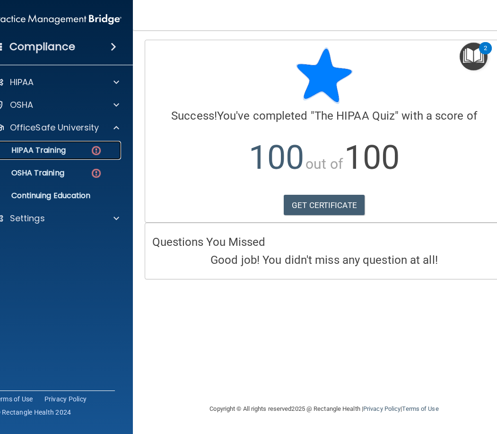
click at [96, 152] on img at bounding box center [96, 151] width 12 height 12
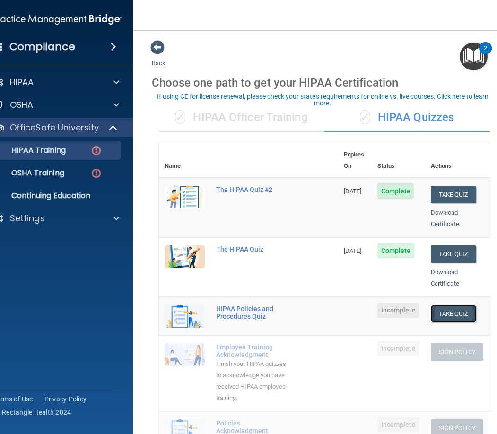
click at [457, 305] on button "Take Quiz" at bounding box center [453, 314] width 45 height 18
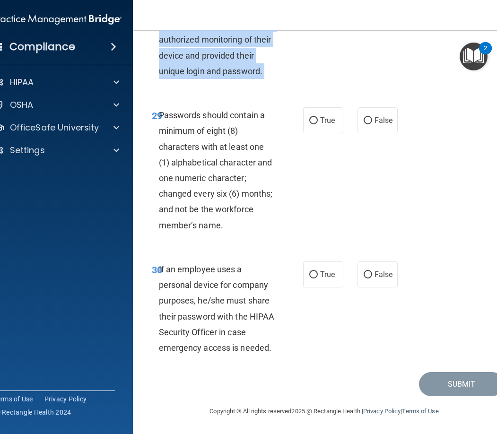
scroll to position [3433, 0]
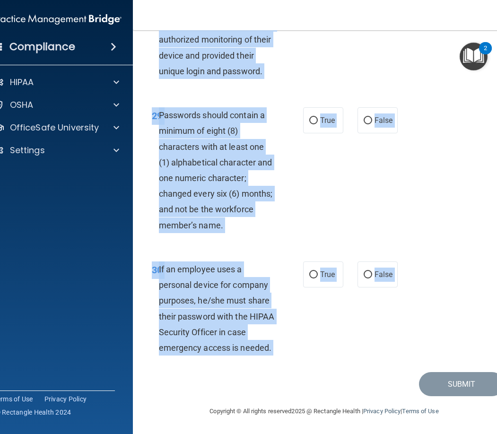
drag, startPoint x: 149, startPoint y: 50, endPoint x: 305, endPoint y: 373, distance: 359.0
copy main "HIPAA Policies and Procedures Quiz This quiz doesn’t expire until . Are you sur…"
click at [457, 209] on div "29 Passwords should contain a minimum of eight (8) characters with at least one…" at bounding box center [325, 173] width 360 height 154
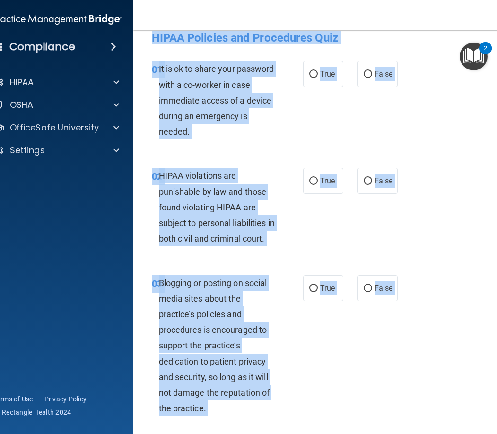
scroll to position [0, 0]
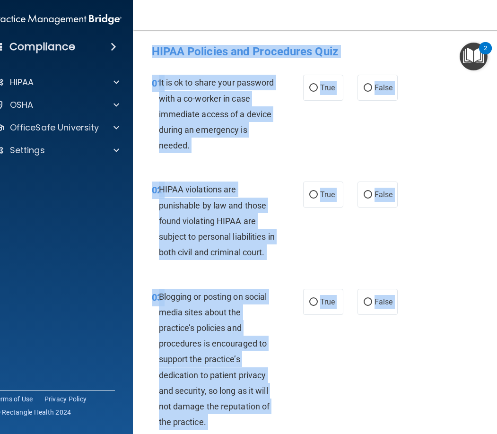
click at [426, 203] on div "02 HIPAA violations are punishable by law and those found violating HIPAA are s…" at bounding box center [325, 223] width 360 height 107
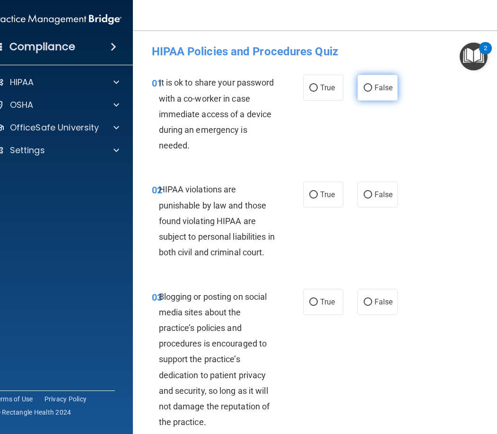
click at [361, 98] on label "False" at bounding box center [378, 88] width 40 height 26
click at [364, 92] on input "False" at bounding box center [368, 88] width 9 height 7
radio input "true"
click at [332, 191] on label "True" at bounding box center [323, 195] width 40 height 26
click at [318, 192] on input "True" at bounding box center [313, 195] width 9 height 7
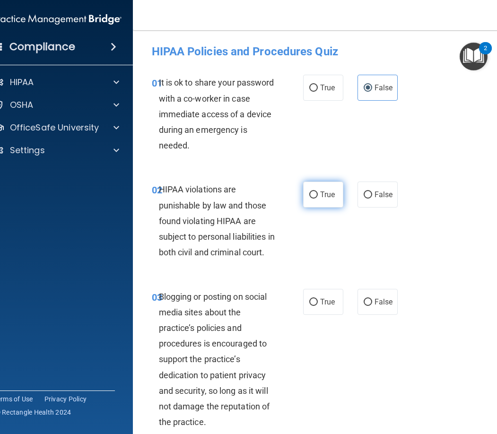
radio input "true"
click at [371, 312] on label "False" at bounding box center [378, 302] width 40 height 26
click at [371, 306] on input "False" at bounding box center [368, 302] width 9 height 7
radio input "true"
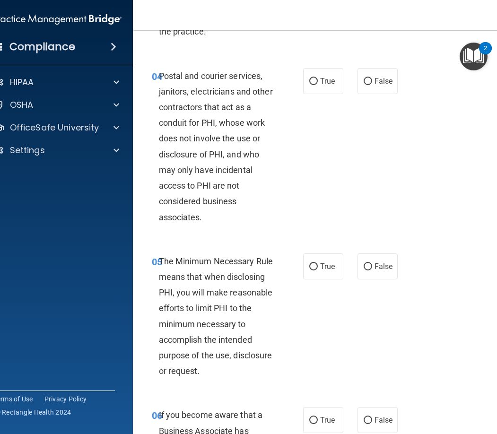
scroll to position [426, 0]
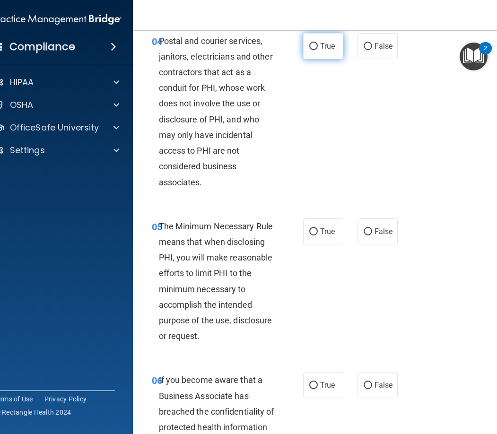
click at [320, 51] on span "True" at bounding box center [327, 46] width 15 height 9
click at [318, 50] on input "True" at bounding box center [313, 46] width 9 height 7
radio input "true"
click at [327, 236] on span "True" at bounding box center [327, 231] width 15 height 9
click at [318, 236] on input "True" at bounding box center [313, 231] width 9 height 7
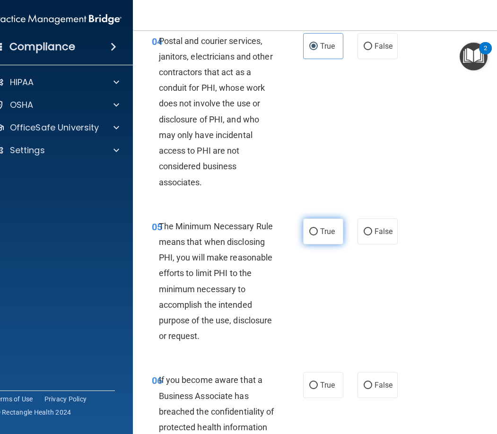
radio input "true"
click at [372, 391] on label "False" at bounding box center [378, 385] width 40 height 26
click at [372, 389] on input "False" at bounding box center [368, 385] width 9 height 7
radio input "true"
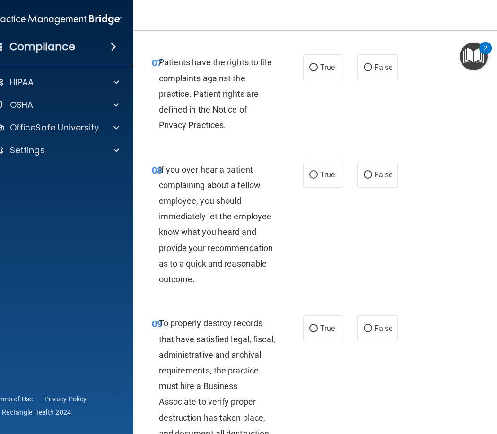
scroll to position [946, 0]
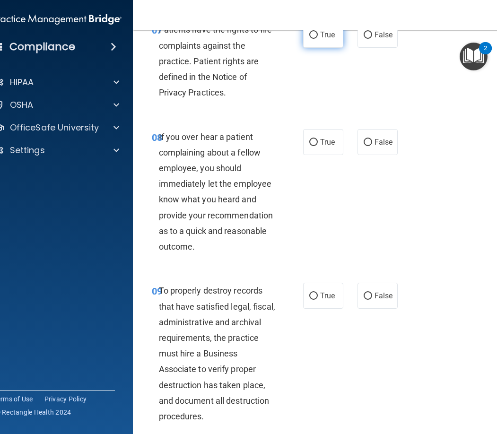
click at [311, 48] on label "True" at bounding box center [323, 35] width 40 height 26
click at [311, 39] on input "True" at bounding box center [313, 35] width 9 height 7
radio input "true"
click at [380, 147] on span "False" at bounding box center [384, 142] width 18 height 9
click at [372, 146] on input "False" at bounding box center [368, 142] width 9 height 7
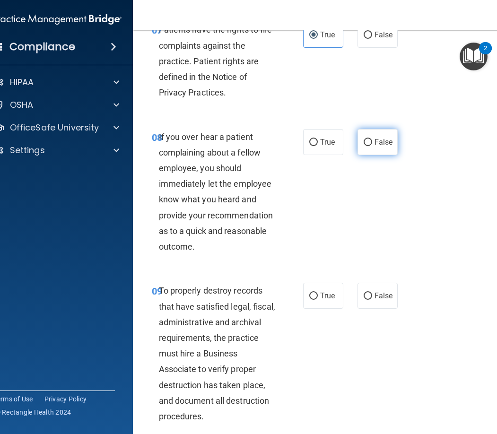
radio input "true"
click at [375, 300] on span "False" at bounding box center [384, 295] width 18 height 9
click at [372, 300] on input "False" at bounding box center [368, 296] width 9 height 7
radio input "true"
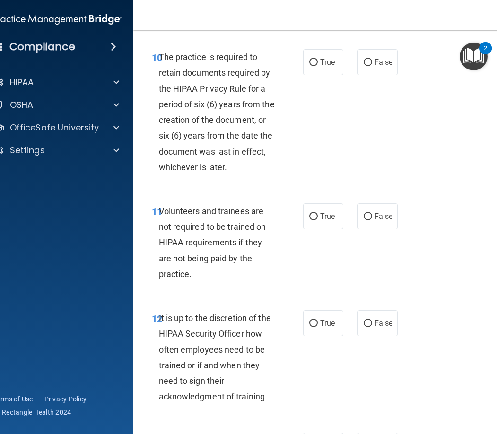
scroll to position [1372, 0]
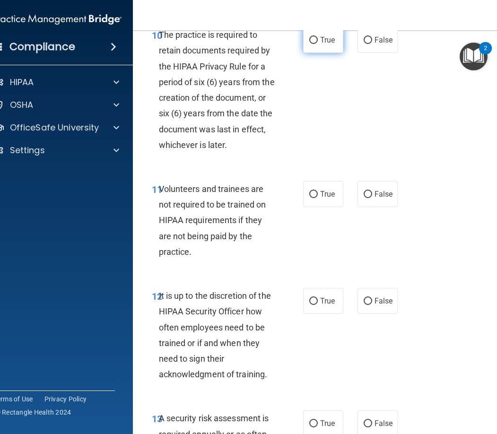
click at [322, 44] on span "True" at bounding box center [327, 39] width 15 height 9
click at [318, 44] on input "True" at bounding box center [313, 40] width 9 height 7
radio input "true"
click at [388, 199] on span "False" at bounding box center [384, 194] width 18 height 9
click at [372, 198] on input "False" at bounding box center [368, 194] width 9 height 7
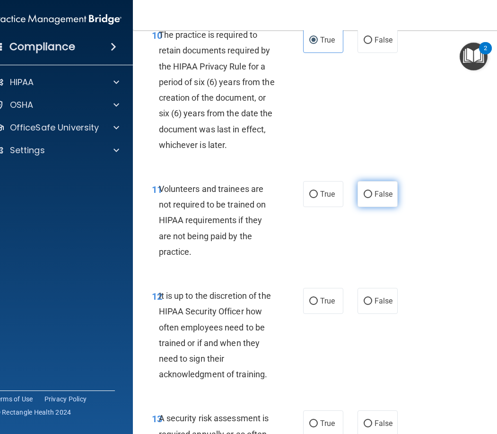
radio input "true"
click at [386, 306] on span "False" at bounding box center [384, 301] width 18 height 9
click at [372, 305] on input "False" at bounding box center [368, 301] width 9 height 7
radio input "true"
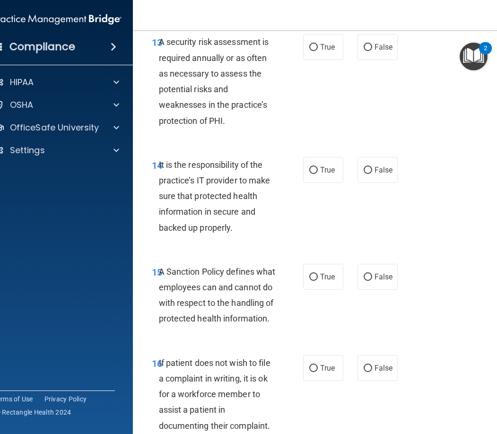
scroll to position [1750, 0]
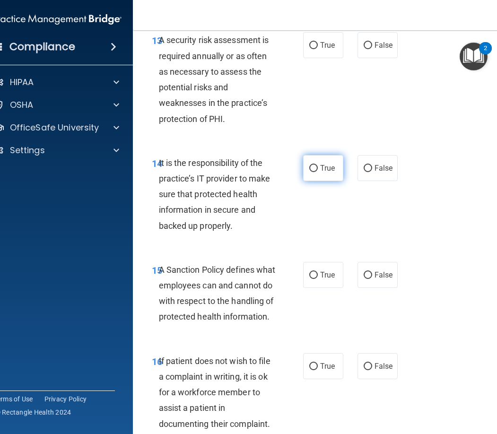
click at [316, 179] on label "True" at bounding box center [323, 168] width 40 height 26
click at [316, 172] on input "True" at bounding box center [313, 168] width 9 height 7
radio input "true"
click at [310, 49] on input "True" at bounding box center [313, 45] width 9 height 7
radio input "true"
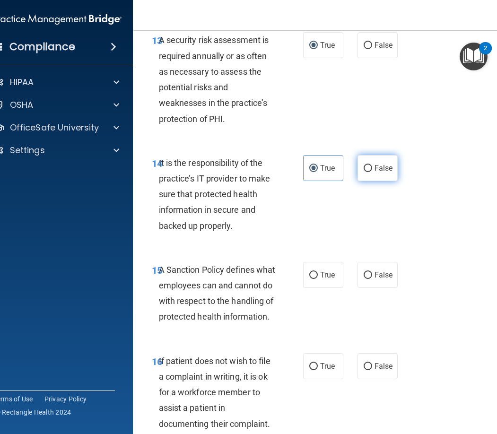
click at [375, 173] on span "False" at bounding box center [384, 168] width 18 height 9
click at [372, 172] on input "False" at bounding box center [368, 168] width 9 height 7
radio input "true"
radio input "false"
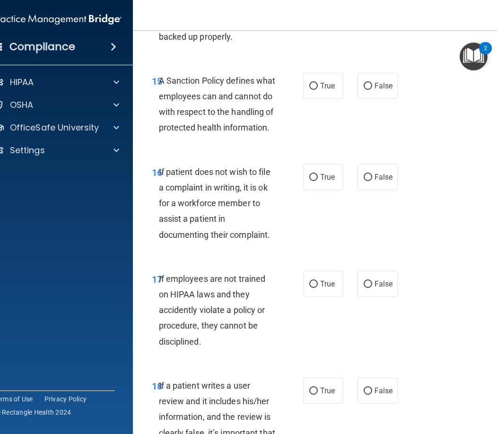
scroll to position [1987, 0]
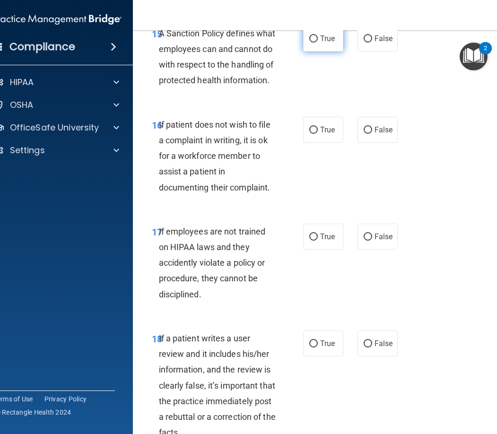
click at [320, 43] on span "True" at bounding box center [327, 38] width 15 height 9
click at [317, 43] on input "True" at bounding box center [313, 38] width 9 height 7
radio input "true"
click at [313, 143] on label "True" at bounding box center [323, 130] width 40 height 26
click at [313, 134] on input "True" at bounding box center [313, 130] width 9 height 7
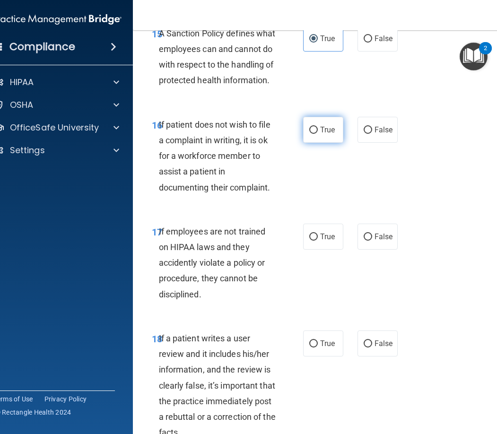
radio input "true"
click at [369, 250] on label "False" at bounding box center [378, 237] width 40 height 26
click at [369, 241] on input "False" at bounding box center [368, 237] width 9 height 7
radio input "true"
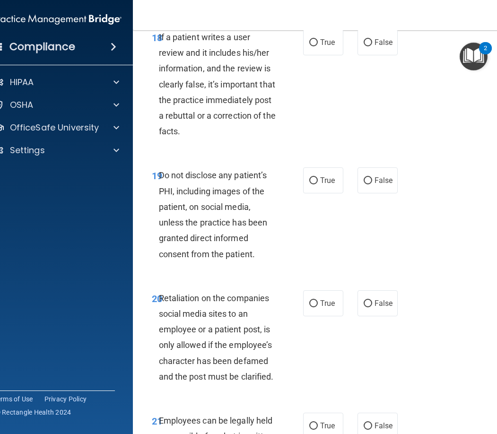
scroll to position [2318, 0]
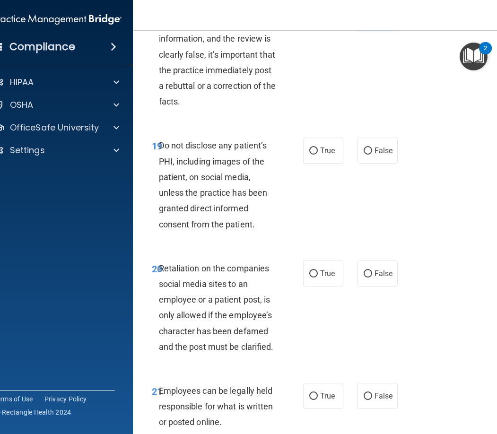
click at [375, 17] on span "False" at bounding box center [384, 12] width 18 height 9
click at [371, 17] on input "False" at bounding box center [368, 12] width 9 height 7
radio input "true"
click at [328, 155] on span "True" at bounding box center [327, 150] width 15 height 9
click at [318, 155] on input "True" at bounding box center [313, 151] width 9 height 7
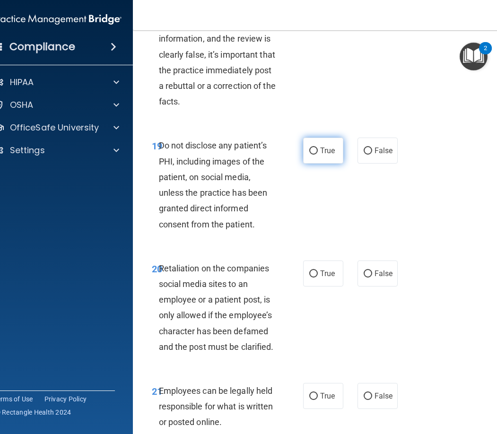
radio input "true"
click at [365, 287] on label "False" at bounding box center [378, 274] width 40 height 26
click at [365, 278] on input "False" at bounding box center [368, 274] width 9 height 7
radio input "true"
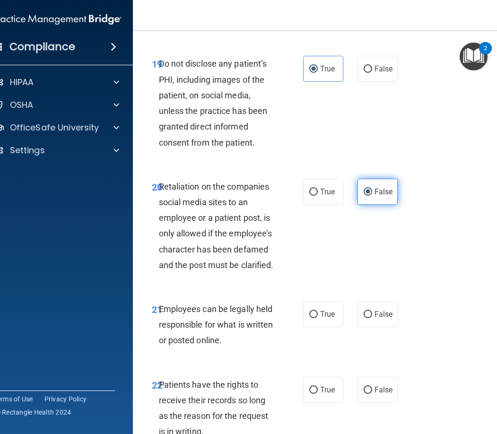
scroll to position [2460, 0]
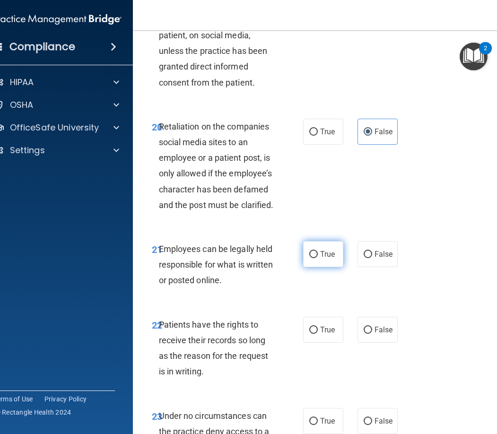
click at [316, 267] on label "True" at bounding box center [323, 254] width 40 height 26
click at [316, 258] on input "True" at bounding box center [313, 254] width 9 height 7
radio input "true"
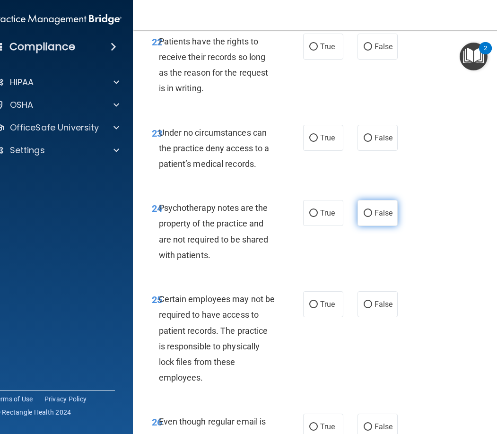
scroll to position [2744, 0]
click at [375, 51] on span "False" at bounding box center [384, 46] width 18 height 9
click at [372, 50] on input "False" at bounding box center [368, 46] width 9 height 7
radio input "true"
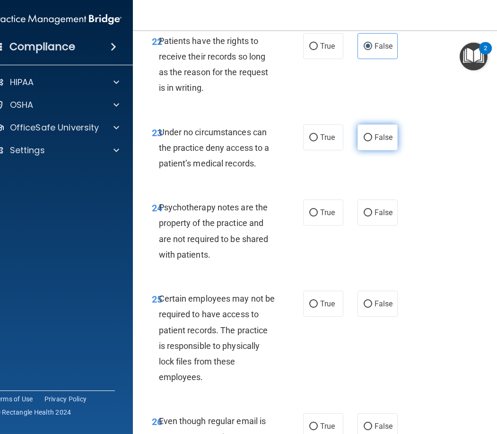
click at [373, 150] on label "False" at bounding box center [378, 137] width 40 height 26
click at [372, 141] on input "False" at bounding box center [368, 137] width 9 height 7
radio input "true"
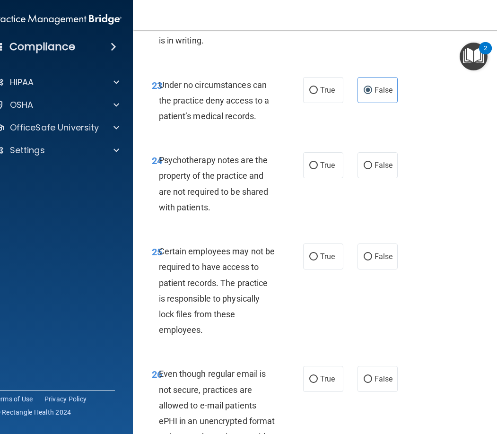
scroll to position [2838, 0]
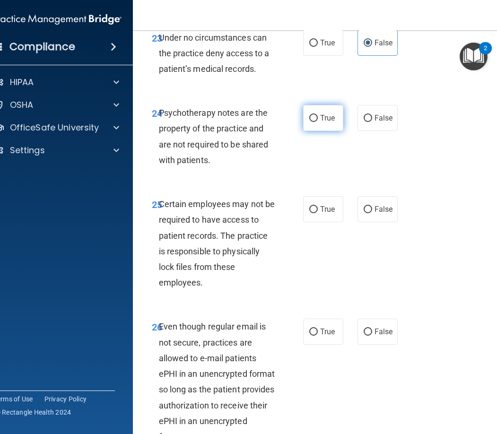
click at [324, 131] on label "True" at bounding box center [323, 118] width 40 height 26
click at [318, 122] on input "True" at bounding box center [313, 118] width 9 height 7
radio input "true"
click at [327, 214] on span "True" at bounding box center [327, 209] width 15 height 9
click at [318, 213] on input "True" at bounding box center [313, 209] width 9 height 7
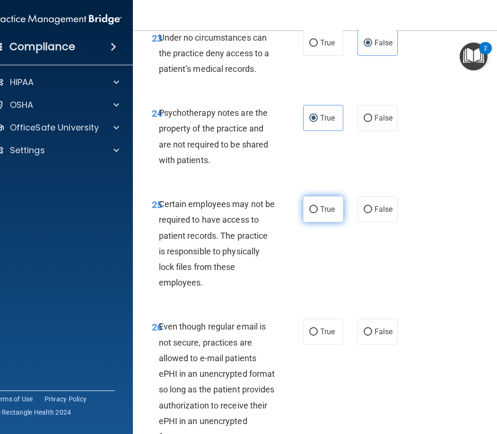
radio input "true"
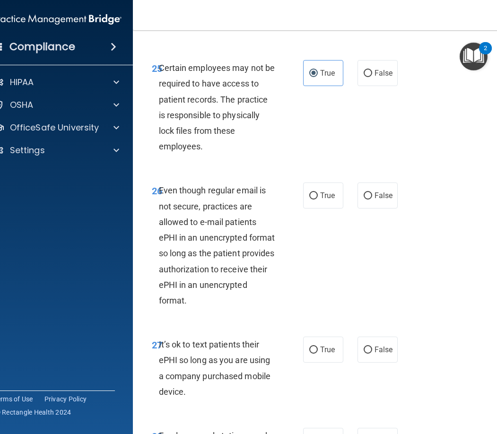
scroll to position [2980, 0]
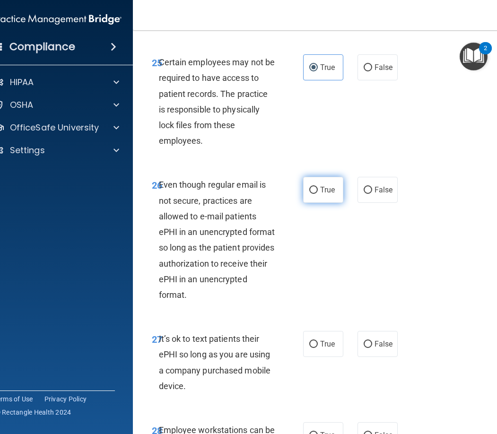
click at [324, 203] on label "True" at bounding box center [323, 190] width 40 height 26
click at [318, 194] on input "True" at bounding box center [313, 190] width 9 height 7
radio input "true"
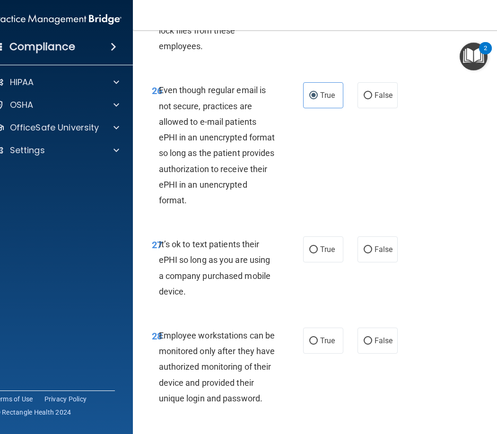
scroll to position [3122, 0]
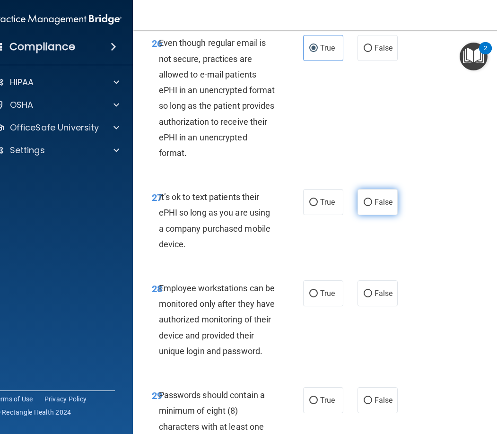
click at [368, 206] on input "False" at bounding box center [368, 202] width 9 height 7
radio input "true"
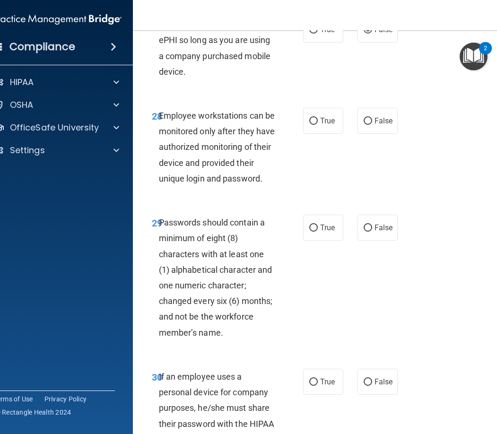
scroll to position [3311, 0]
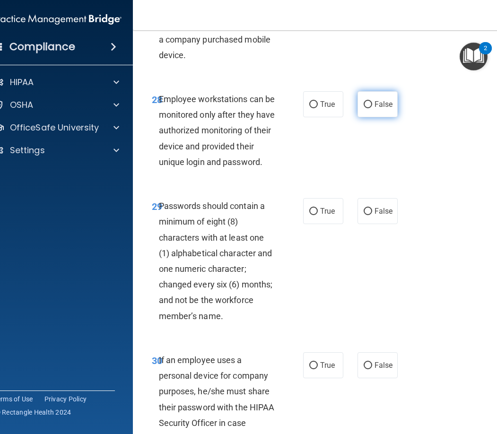
click at [367, 108] on input "False" at bounding box center [368, 104] width 9 height 7
radio input "true"
click at [324, 224] on label "True" at bounding box center [323, 211] width 40 height 26
click at [318, 215] on input "True" at bounding box center [313, 211] width 9 height 7
radio input "true"
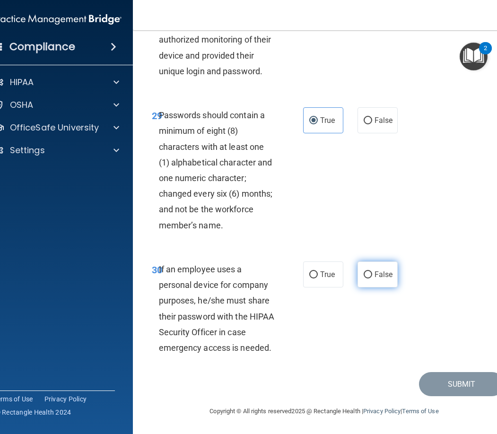
click at [379, 288] on label "False" at bounding box center [378, 275] width 40 height 26
click at [372, 279] on input "False" at bounding box center [368, 275] width 9 height 7
radio input "true"
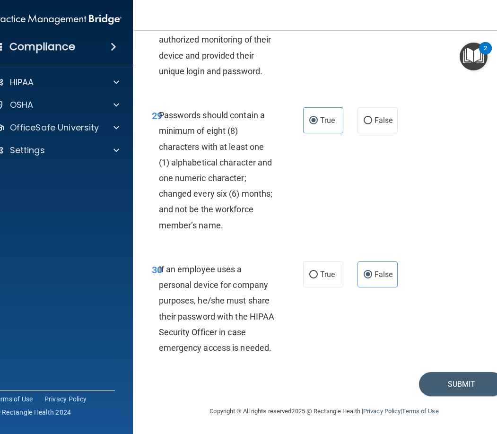
scroll to position [3433, 0]
click at [472, 381] on button "Submit" at bounding box center [461, 384] width 85 height 24
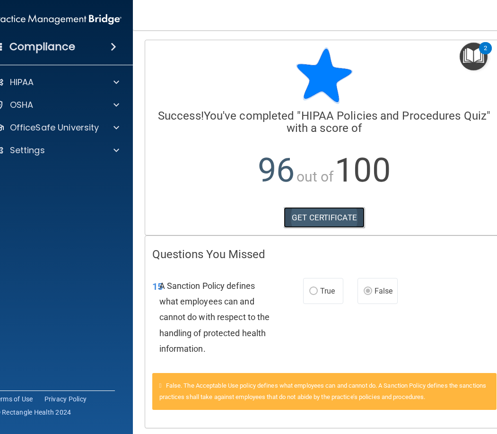
click at [326, 214] on link "GET CERTIFICATE" at bounding box center [324, 217] width 81 height 21
click at [107, 126] on div at bounding box center [115, 127] width 24 height 11
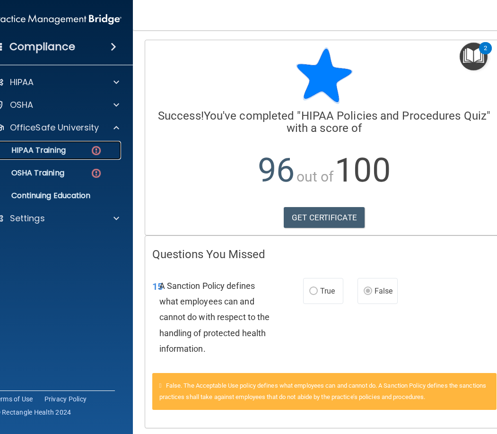
click at [91, 146] on img at bounding box center [96, 151] width 12 height 12
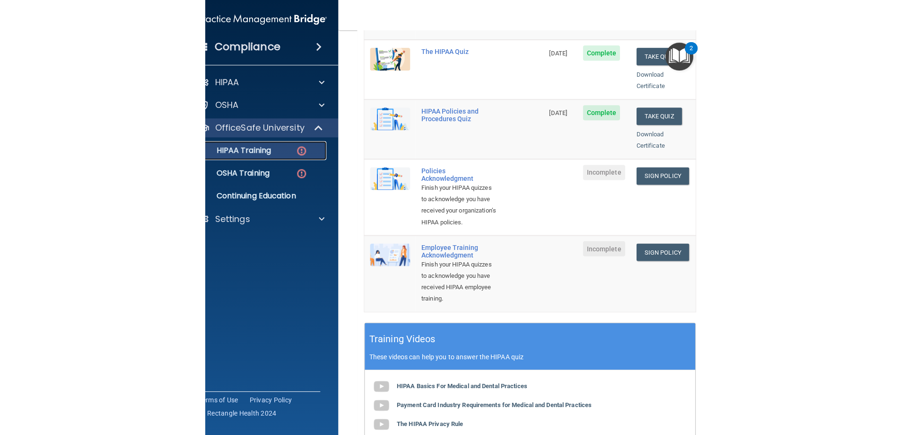
scroll to position [189, 0]
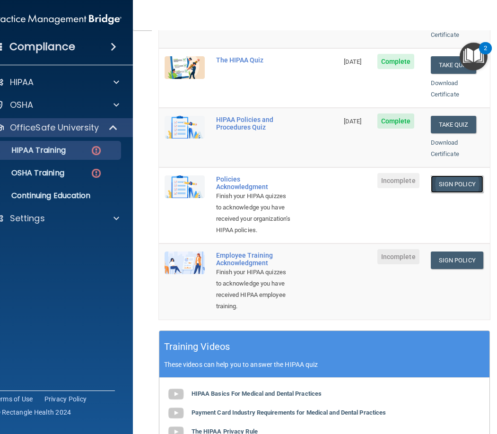
click at [455, 175] on link "Sign Policy" at bounding box center [457, 184] width 53 height 18
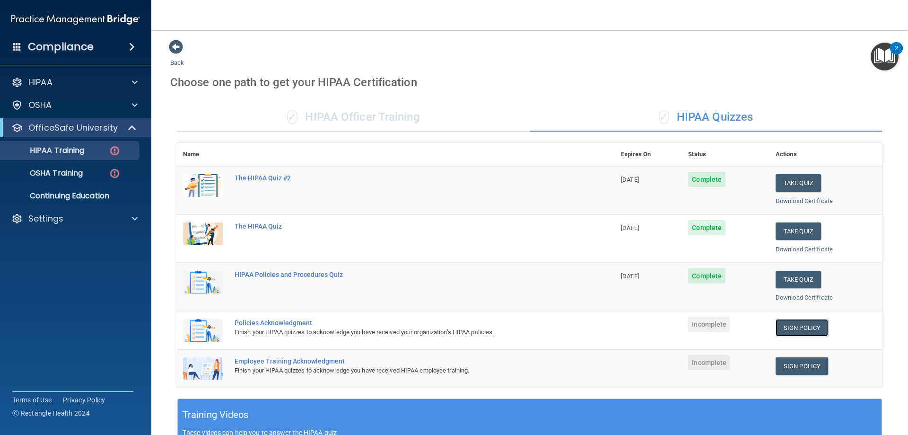
scroll to position [0, 0]
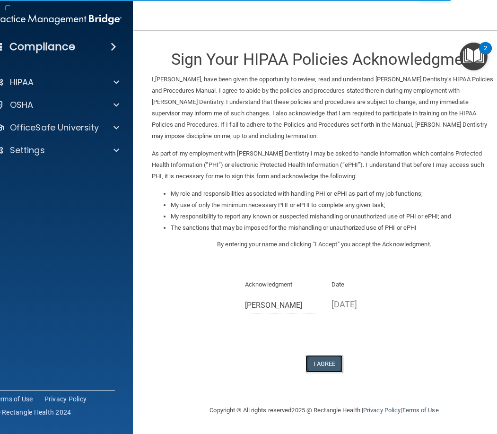
click at [336, 360] on button "I Agree" at bounding box center [325, 364] width 38 height 18
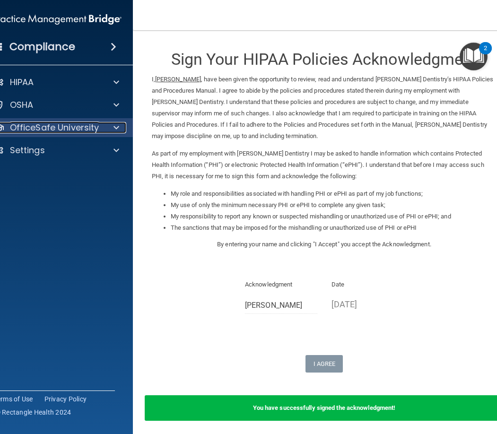
click at [103, 124] on div at bounding box center [115, 127] width 24 height 11
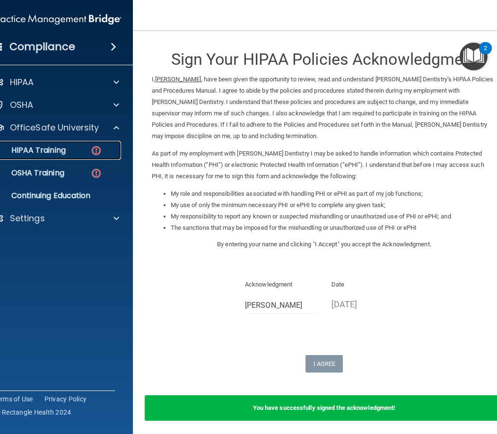
click at [93, 153] on img at bounding box center [96, 151] width 12 height 12
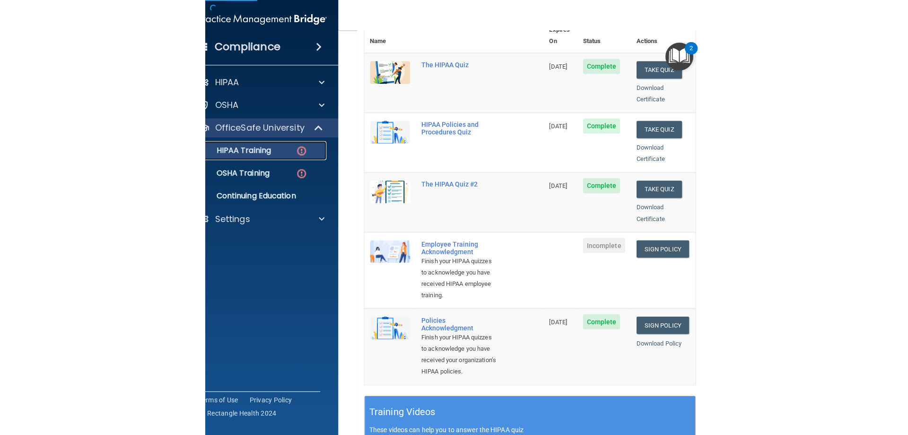
scroll to position [142, 0]
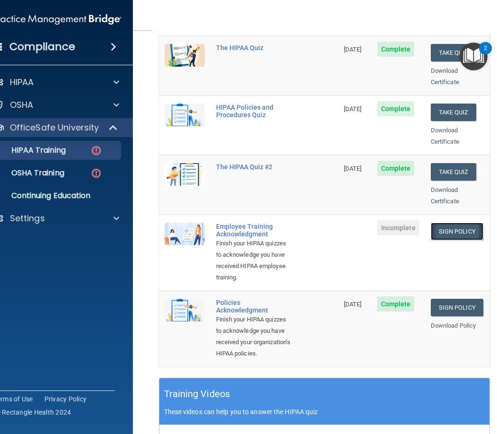
click at [440, 223] on link "Sign Policy" at bounding box center [457, 232] width 53 height 18
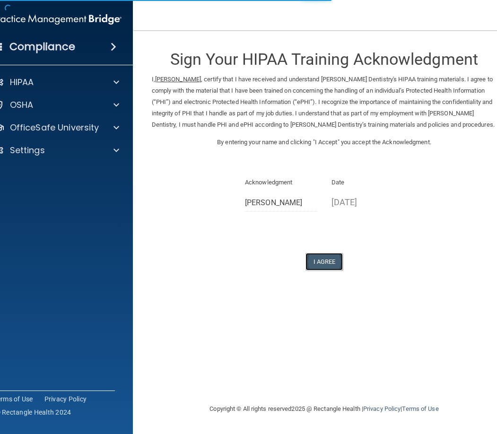
click at [319, 256] on button "I Agree" at bounding box center [325, 262] width 38 height 18
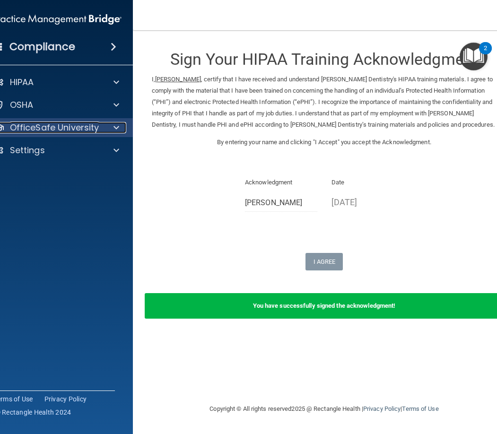
click at [107, 127] on div at bounding box center [115, 127] width 24 height 11
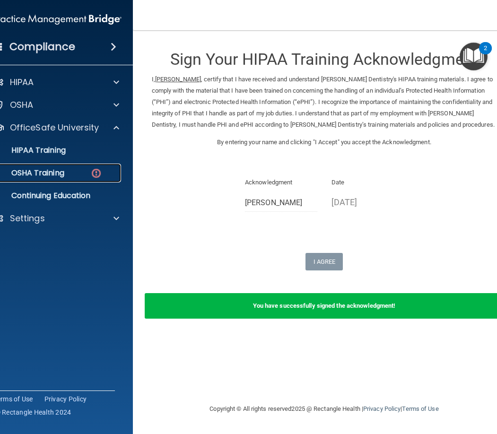
click at [98, 171] on img at bounding box center [96, 173] width 12 height 12
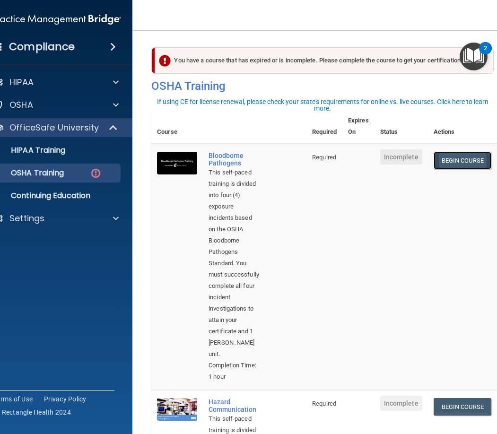
click at [448, 160] on link "Begin Course" at bounding box center [463, 161] width 58 height 18
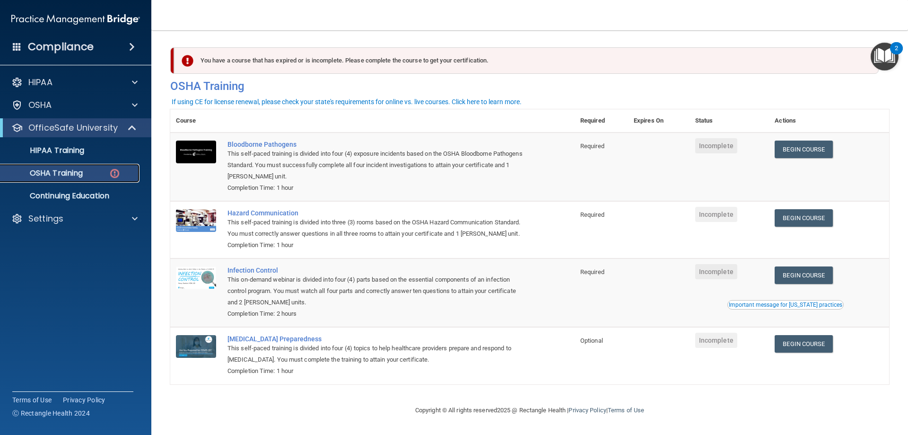
click at [96, 173] on div "OSHA Training" at bounding box center [70, 172] width 129 height 9
click at [123, 175] on div "OSHA Training" at bounding box center [70, 172] width 129 height 9
click at [120, 175] on img at bounding box center [115, 173] width 12 height 12
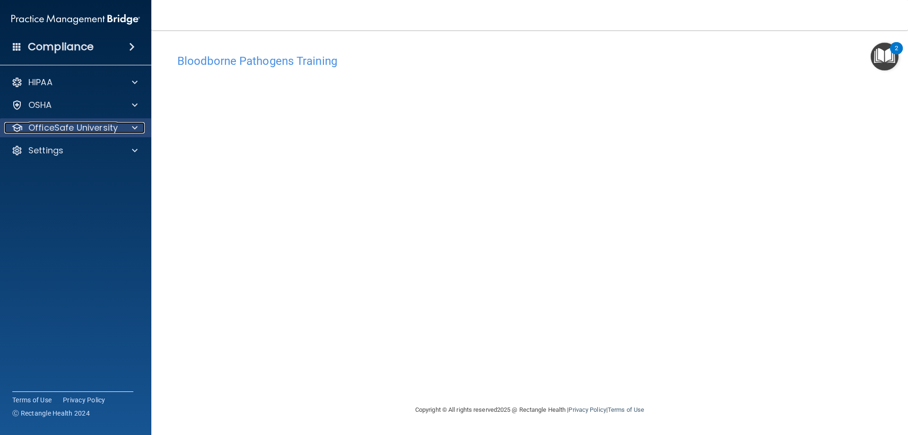
click at [100, 132] on p "OfficeSafe University" at bounding box center [72, 127] width 89 height 11
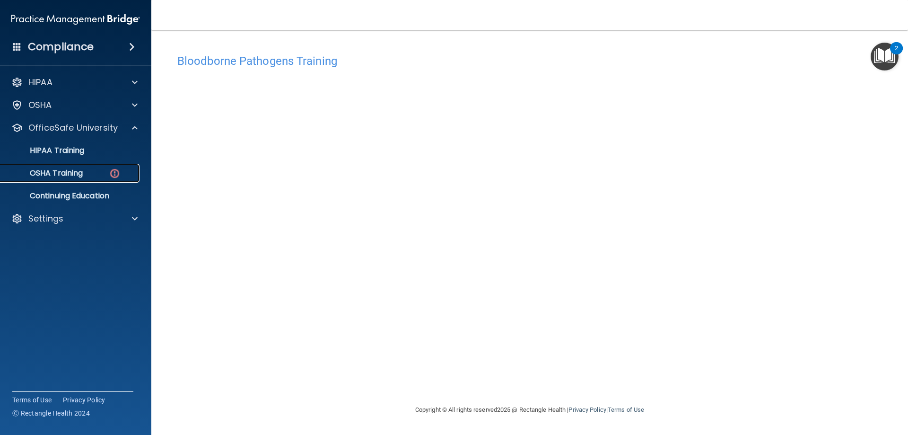
click at [79, 173] on p "OSHA Training" at bounding box center [44, 172] width 77 height 9
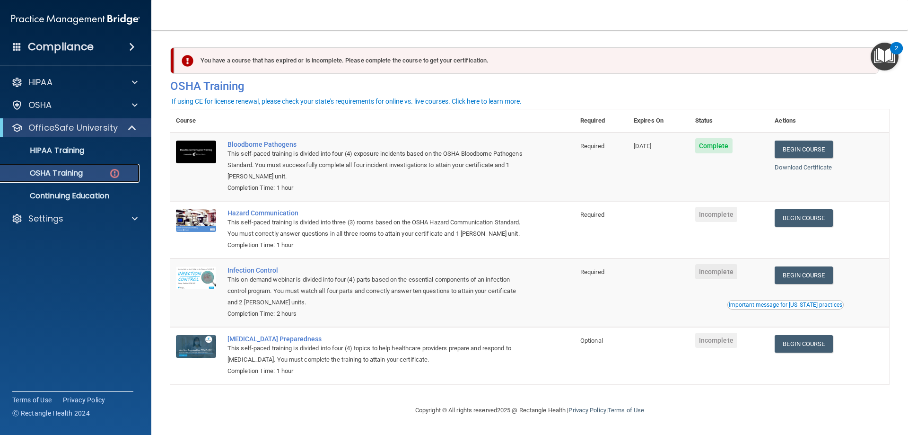
scroll to position [12, 0]
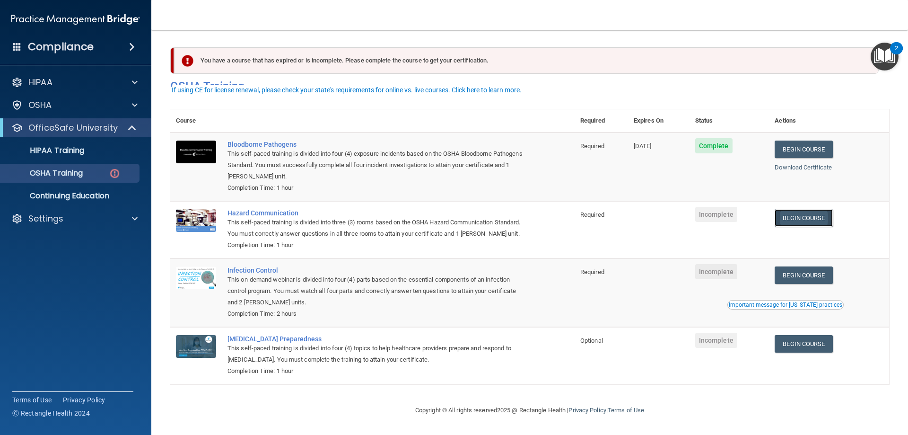
click at [497, 209] on link "Begin Course" at bounding box center [804, 218] width 58 height 18
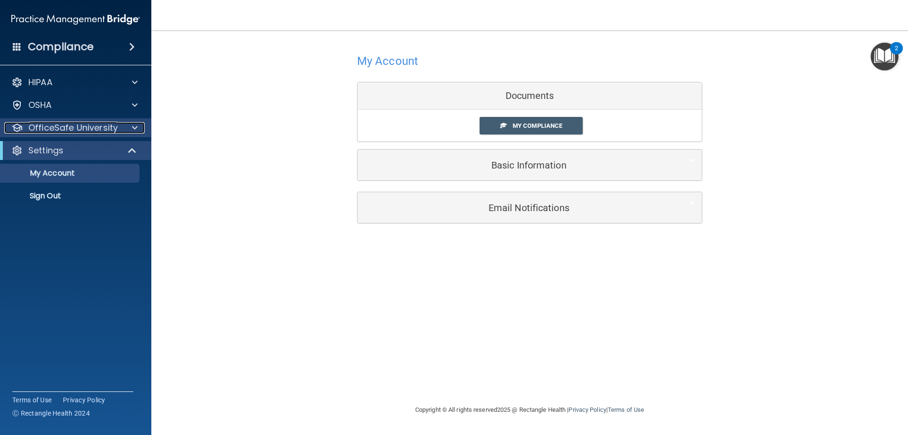
click at [125, 130] on div at bounding box center [134, 127] width 24 height 11
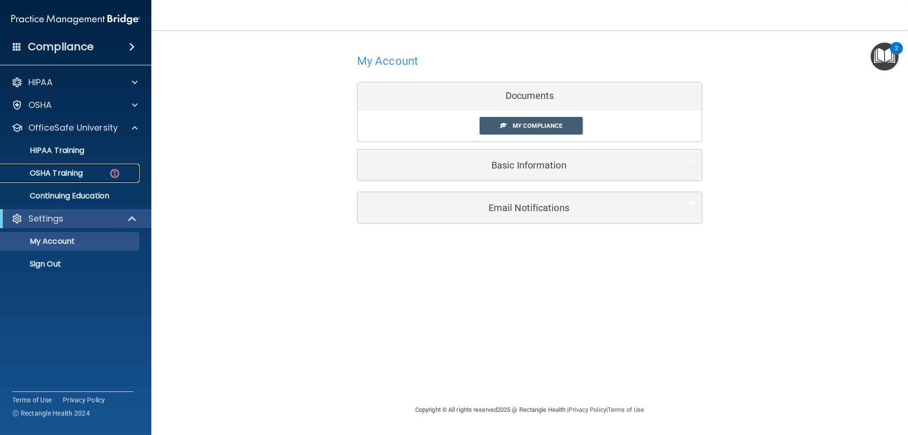
click at [110, 171] on img at bounding box center [115, 173] width 12 height 12
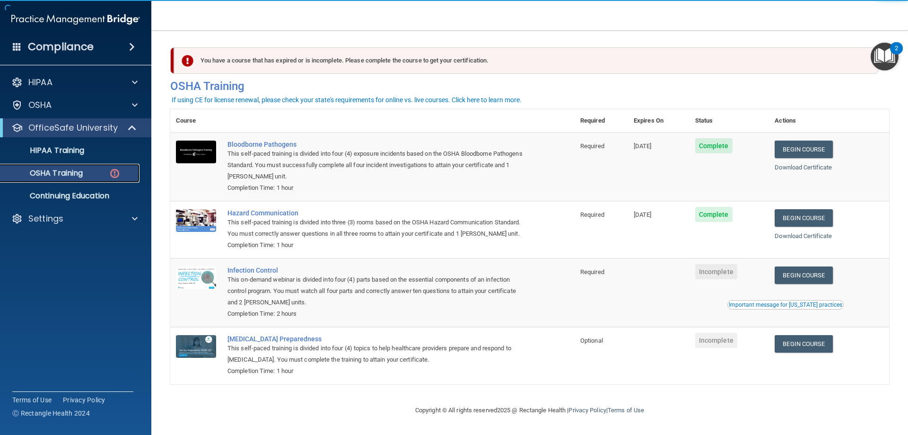
scroll to position [12, 0]
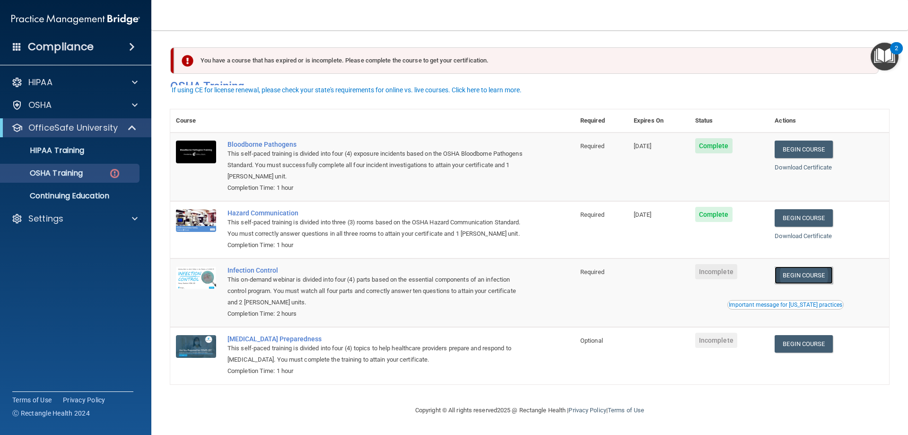
click at [813, 273] on link "Begin Course" at bounding box center [804, 275] width 58 height 18
click at [112, 169] on img at bounding box center [115, 173] width 12 height 12
click at [115, 174] on img at bounding box center [115, 173] width 12 height 12
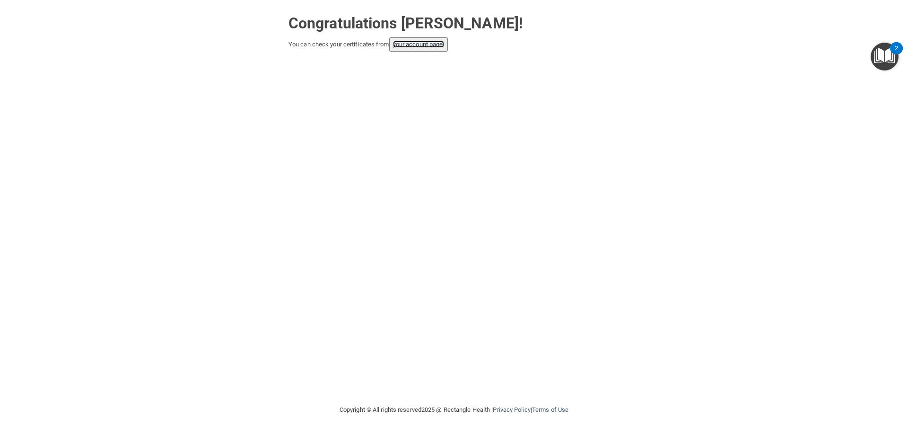
click at [435, 42] on link "your account page!" at bounding box center [419, 44] width 52 height 7
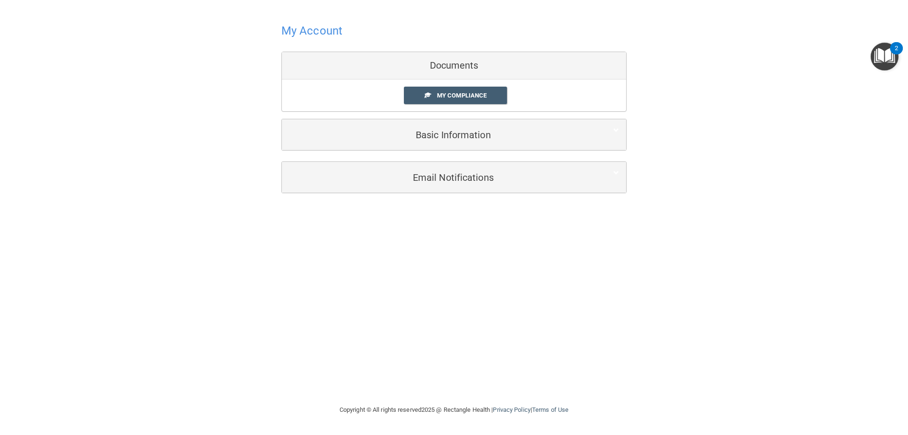
click at [332, 32] on h4 "My Account" at bounding box center [311, 31] width 61 height 12
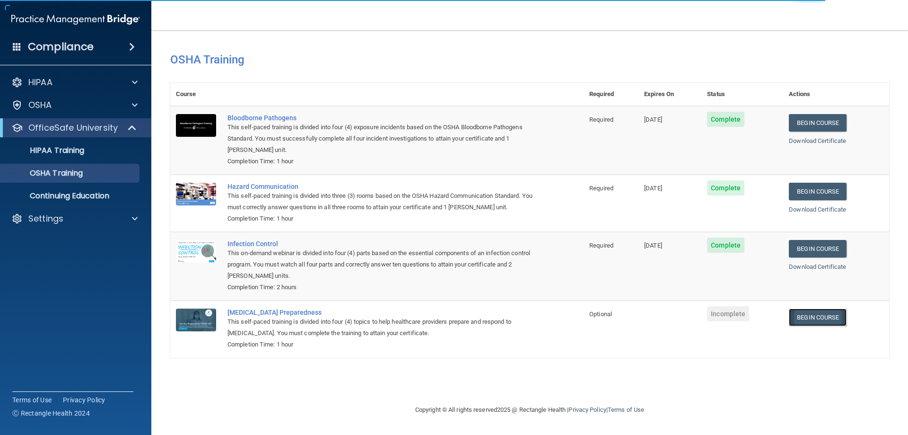
click at [824, 314] on link "Begin Course" at bounding box center [818, 317] width 58 height 18
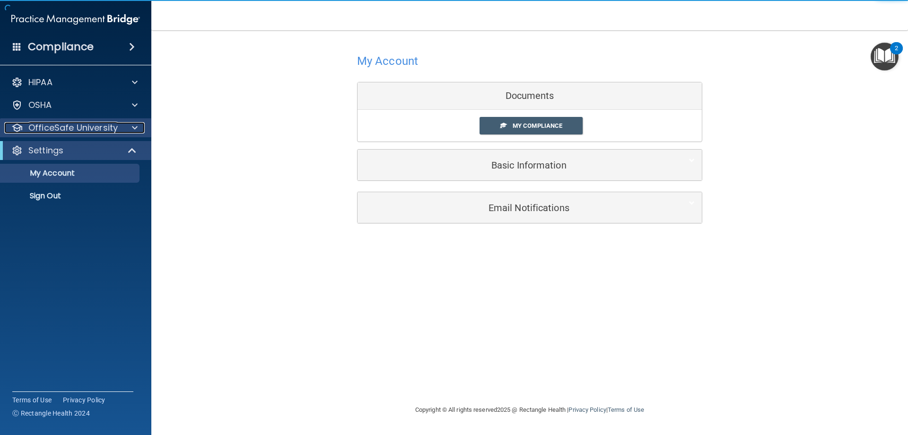
click at [124, 127] on div at bounding box center [134, 127] width 24 height 11
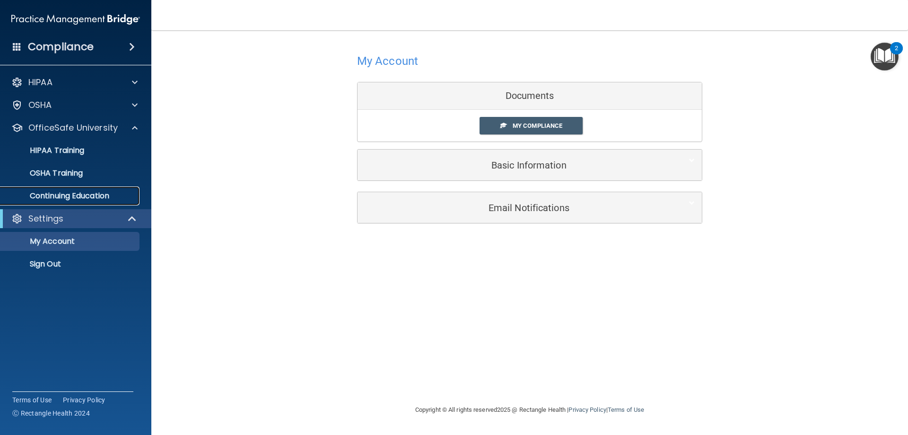
click at [107, 196] on p "Continuing Education" at bounding box center [70, 195] width 129 height 9
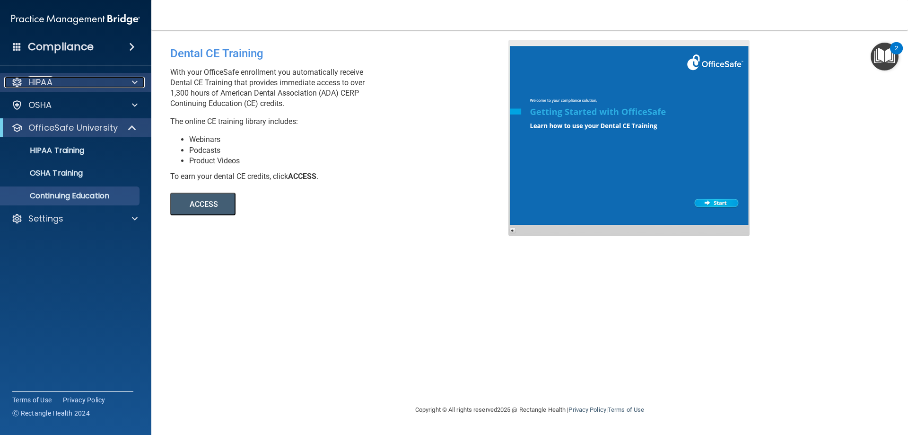
click at [75, 86] on div "HIPAA" at bounding box center [62, 82] width 117 height 11
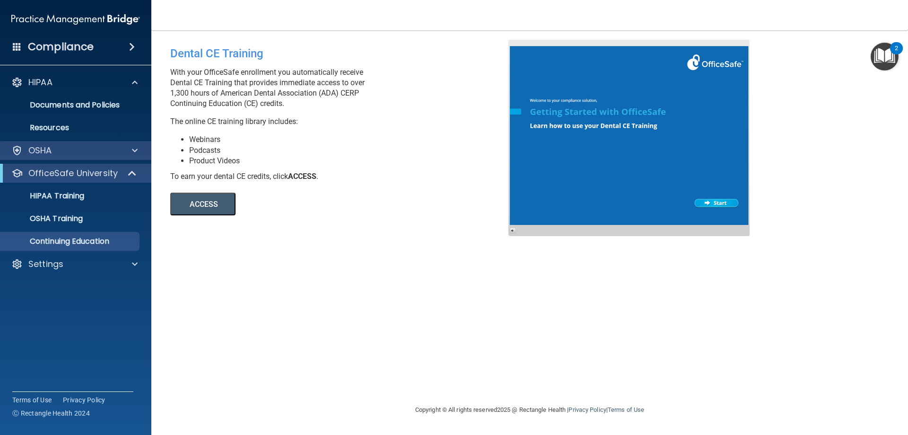
click at [86, 141] on div "OSHA" at bounding box center [76, 150] width 152 height 19
click at [120, 157] on div "OSHA" at bounding box center [76, 150] width 152 height 19
click at [132, 155] on span at bounding box center [135, 150] width 6 height 11
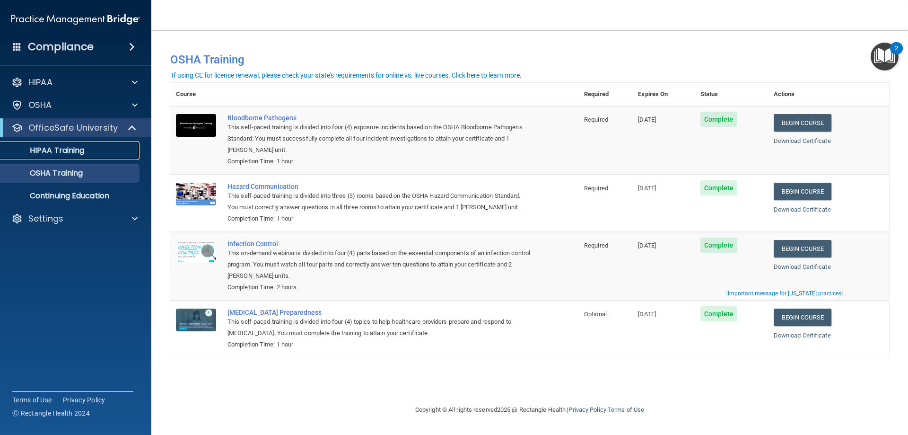
click at [93, 155] on div "HIPAA Training" at bounding box center [70, 150] width 129 height 9
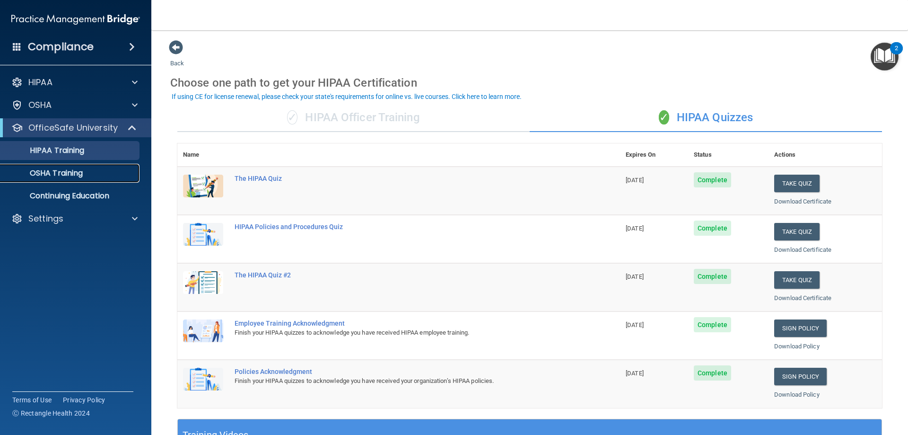
click at [34, 170] on p "OSHA Training" at bounding box center [44, 172] width 77 height 9
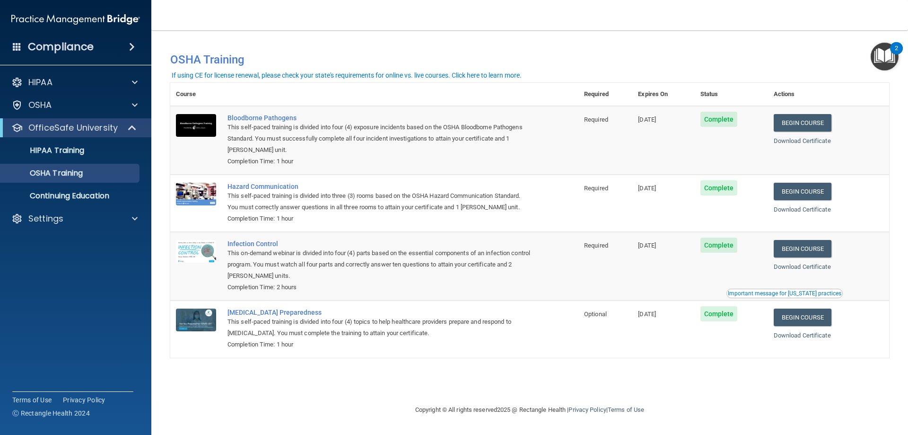
click at [63, 47] on h4 "Compliance" at bounding box center [61, 46] width 66 height 13
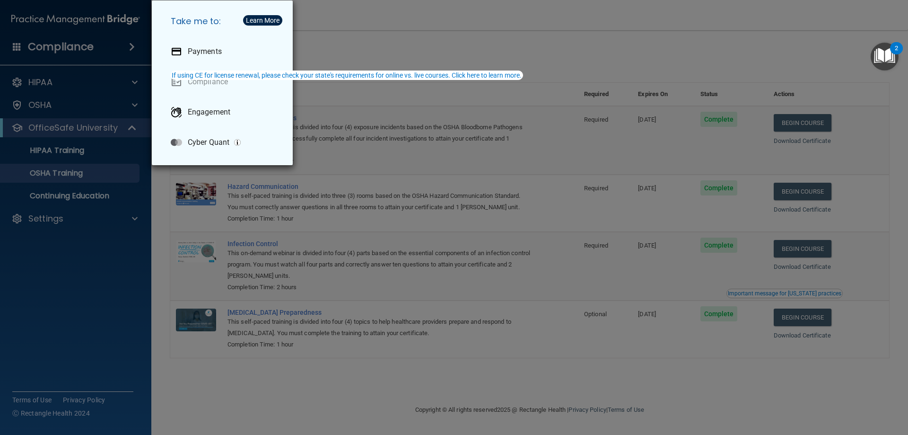
click at [29, 278] on div "Take me to: Payments Compliance Engagement Cyber Quant" at bounding box center [454, 217] width 908 height 435
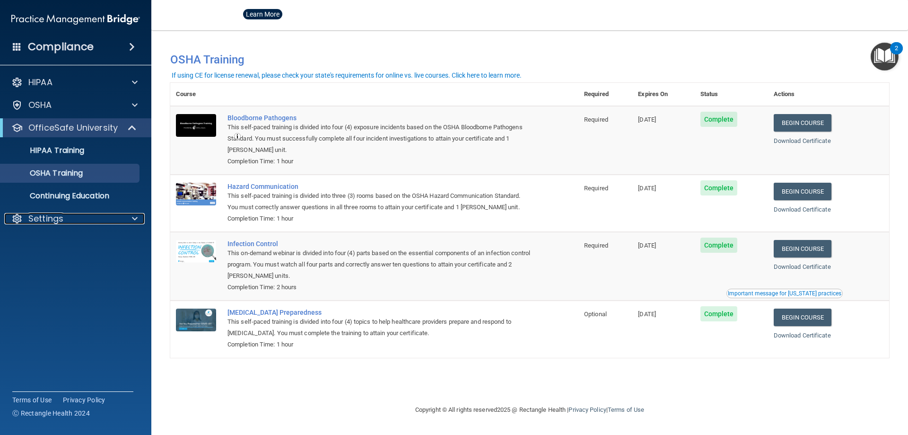
click at [54, 217] on p "Settings" at bounding box center [45, 218] width 35 height 11
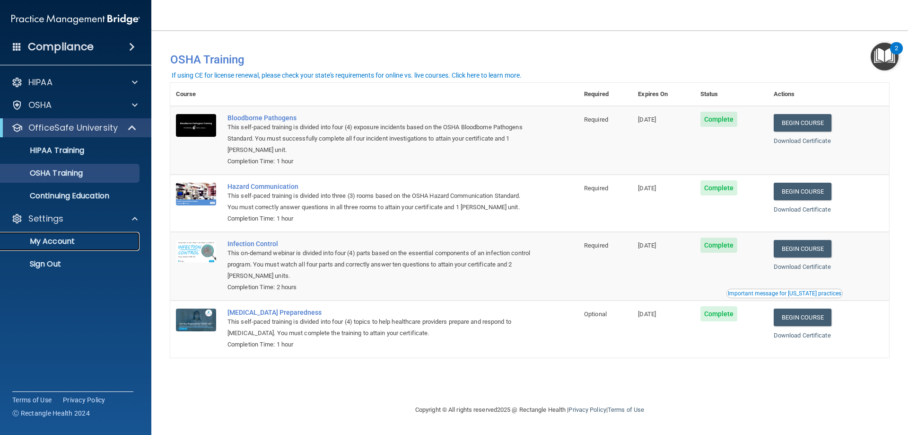
click at [60, 232] on link "My Account" at bounding box center [65, 241] width 149 height 19
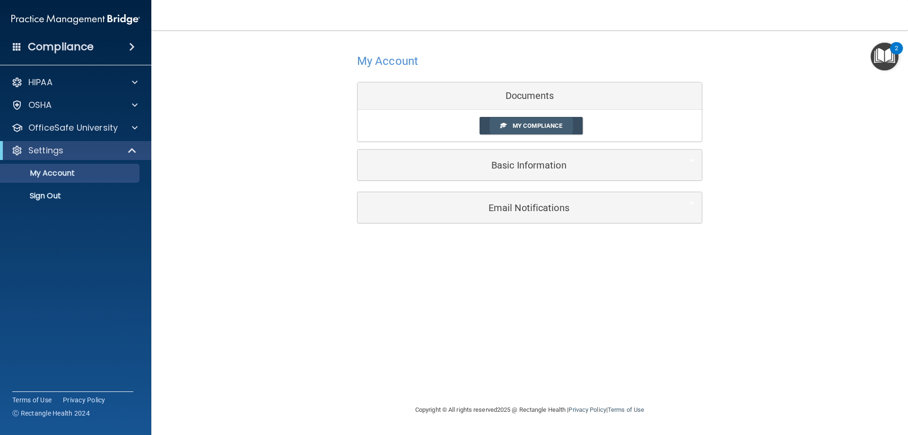
click at [564, 123] on link "My Compliance" at bounding box center [532, 126] width 104 height 18
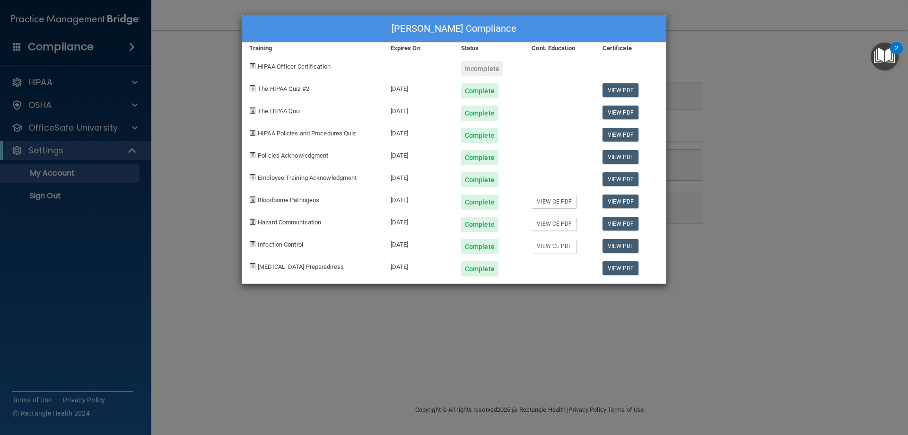
click at [479, 68] on div "Incomplete" at bounding box center [482, 68] width 42 height 15
click at [322, 61] on div "HIPAA Officer Certification" at bounding box center [312, 65] width 141 height 22
drag, startPoint x: 331, startPoint y: 66, endPoint x: 254, endPoint y: 68, distance: 77.1
click at [254, 68] on div "HIPAA Officer Certification" at bounding box center [312, 65] width 141 height 22
click at [378, 362] on div "[PERSON_NAME] Compliance Training Expires On Status Cont. Education Certificate…" at bounding box center [454, 217] width 908 height 435
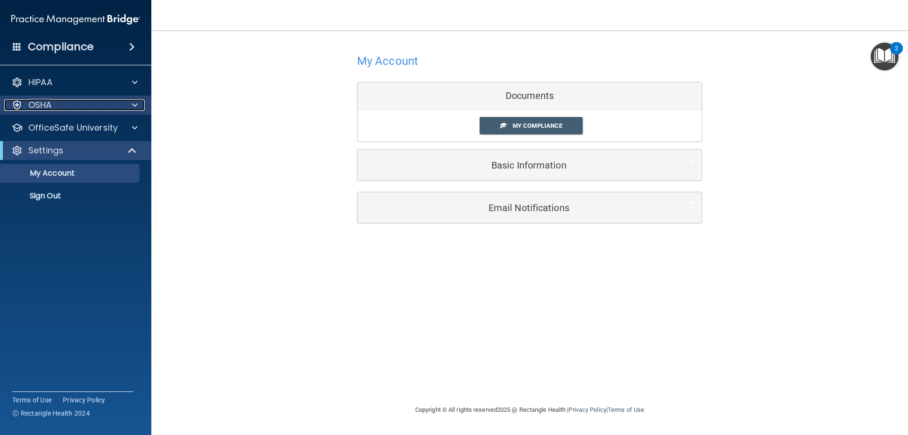
click at [112, 106] on div "OSHA" at bounding box center [62, 104] width 117 height 11
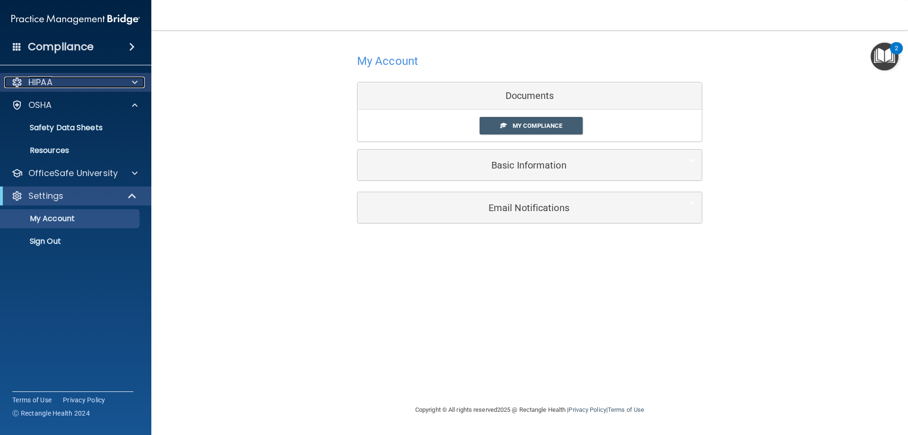
click at [122, 82] on div at bounding box center [134, 82] width 24 height 11
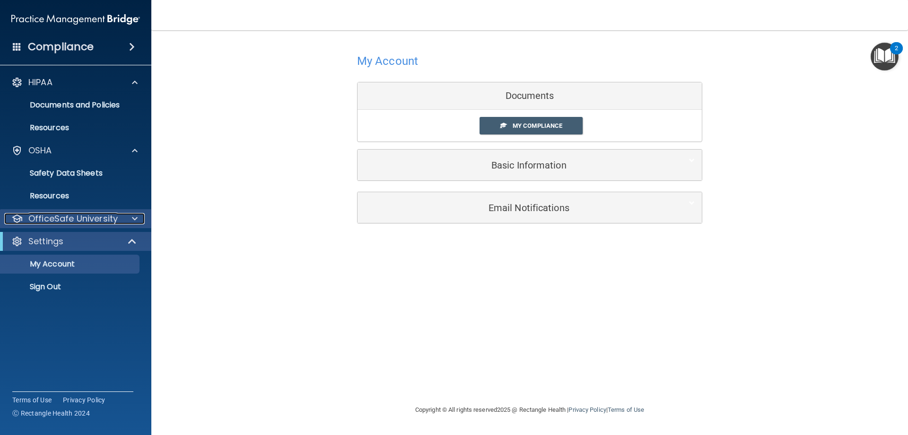
click at [135, 224] on span at bounding box center [135, 218] width 6 height 11
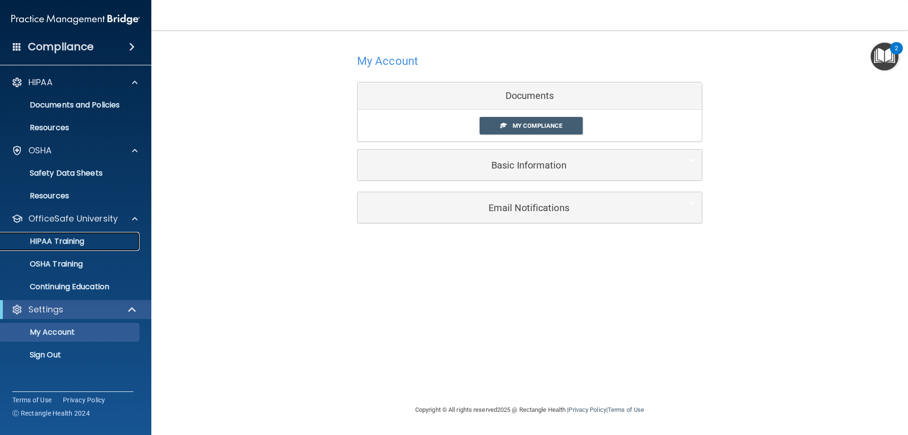
click at [76, 241] on p "HIPAA Training" at bounding box center [45, 241] width 78 height 9
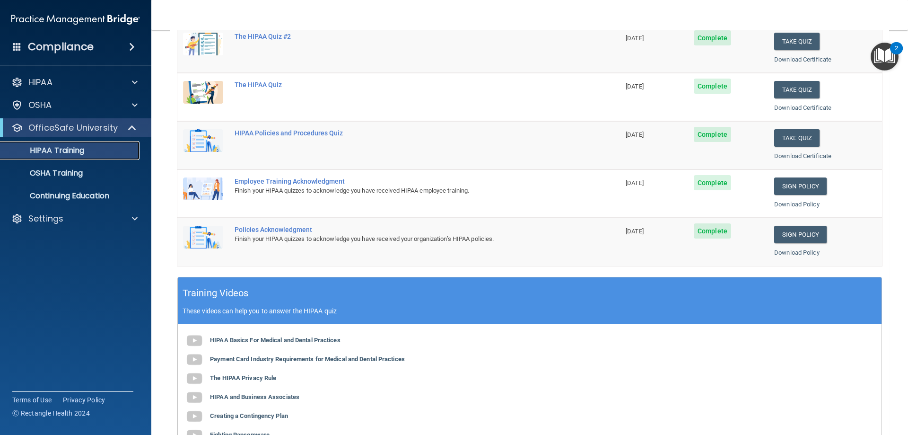
scroll to position [47, 0]
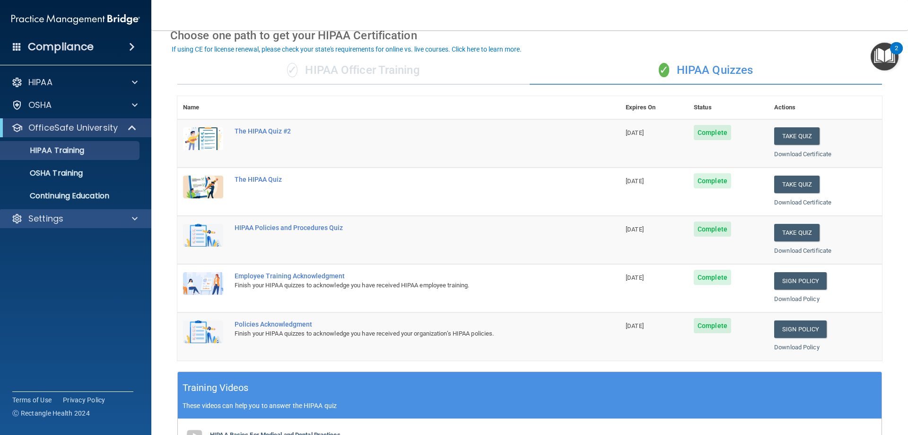
click at [90, 210] on div "Settings" at bounding box center [76, 218] width 152 height 19
click at [55, 215] on p "Settings" at bounding box center [45, 218] width 35 height 11
click at [67, 237] on p "My Account" at bounding box center [70, 241] width 129 height 9
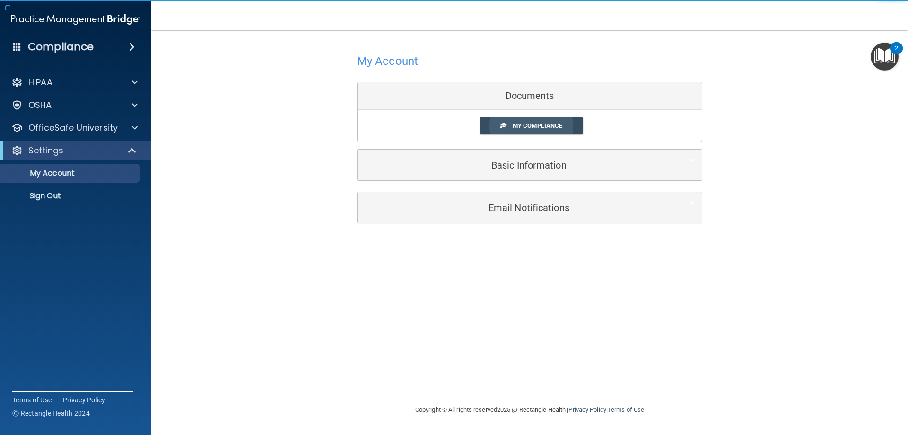
click at [536, 118] on link "My Compliance" at bounding box center [532, 126] width 104 height 18
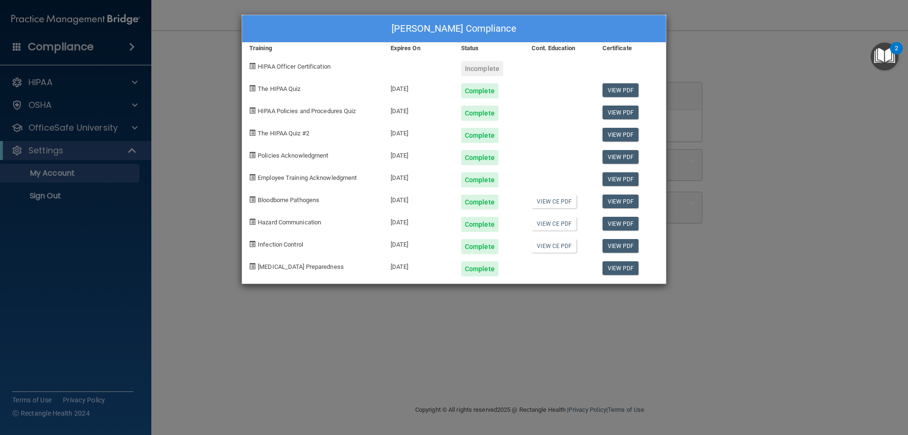
click at [857, 35] on div "[PERSON_NAME] Compliance Training Expires On Status Cont. Education Certificate…" at bounding box center [454, 217] width 908 height 435
